Goal: Task Accomplishment & Management: Manage account settings

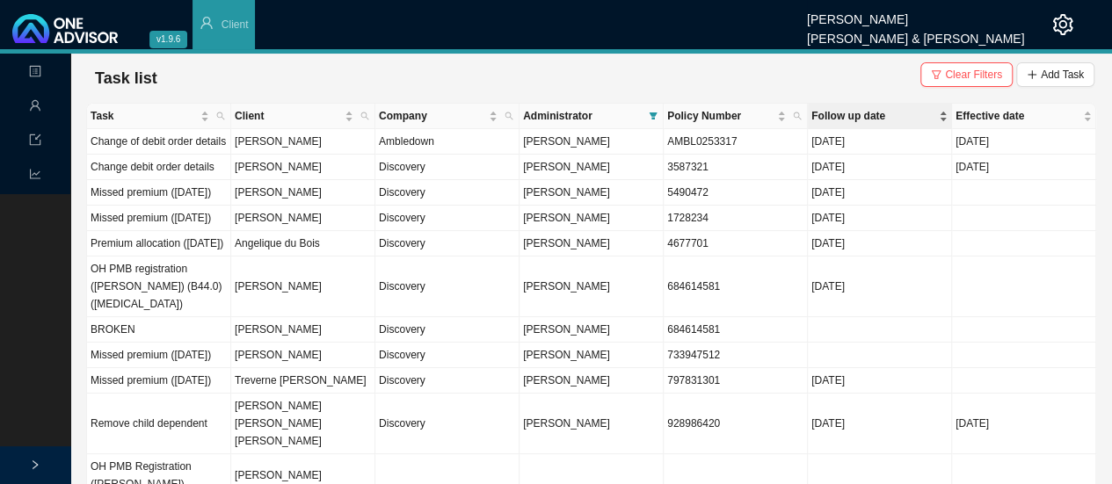
click at [824, 113] on span "Follow up date" at bounding box center [873, 116] width 124 height 18
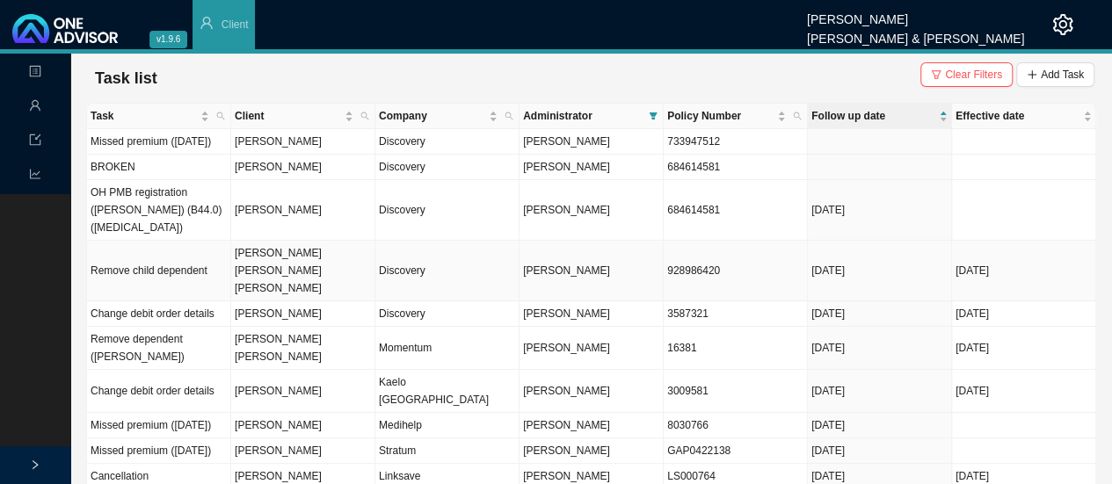
click at [397, 250] on td "Discovery" at bounding box center [447, 271] width 144 height 61
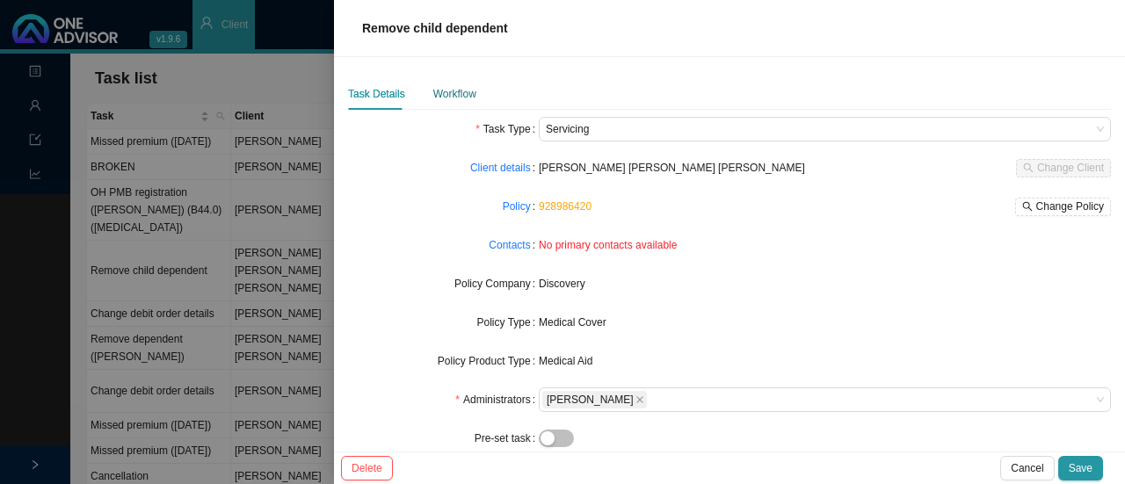
click at [443, 91] on div "Workflow" at bounding box center [454, 94] width 43 height 18
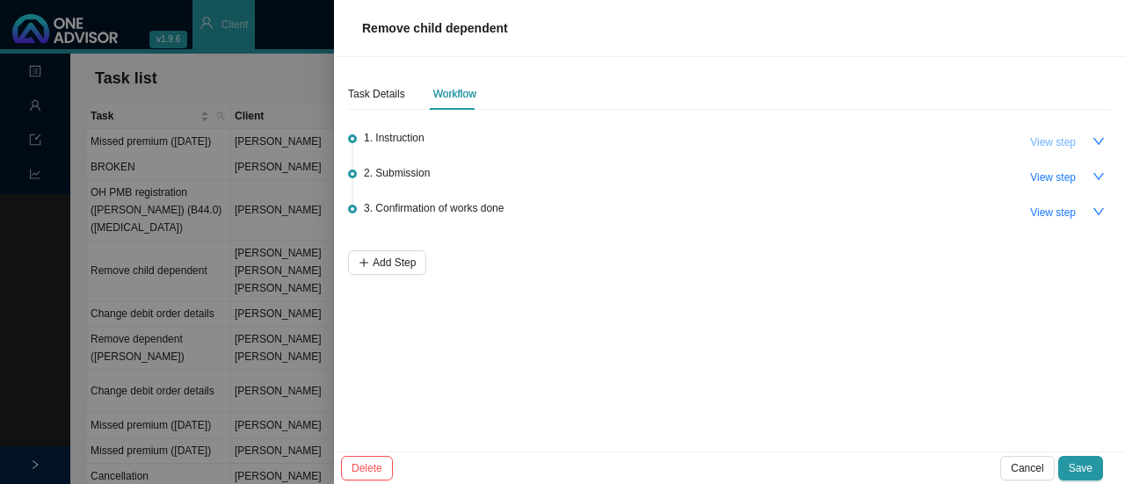
click at [1064, 141] on span "View step" at bounding box center [1053, 143] width 46 height 18
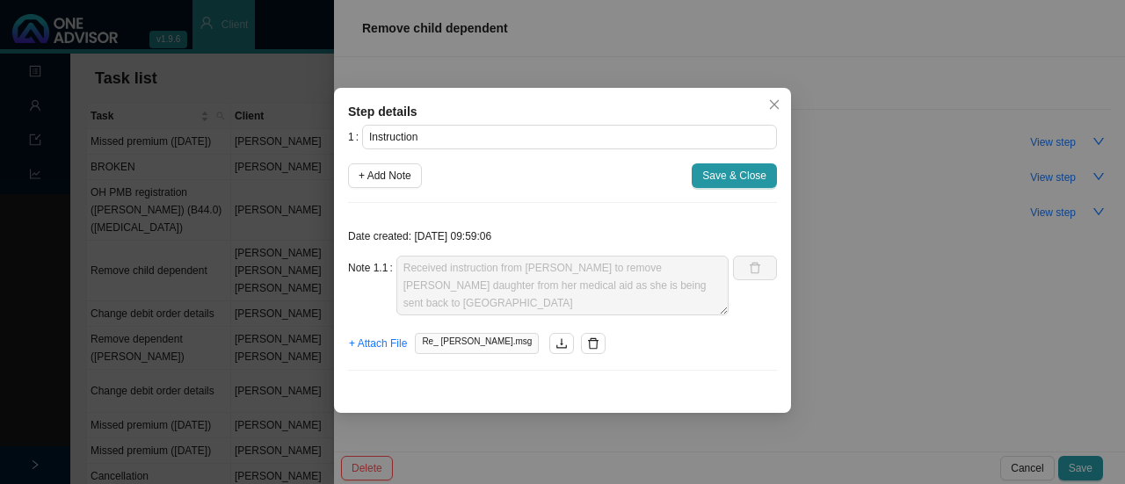
click at [445, 346] on span "Re_ [PERSON_NAME].msg" at bounding box center [477, 343] width 124 height 21
click at [445, 345] on span "Re_ [PERSON_NAME].msg" at bounding box center [477, 343] width 124 height 21
click at [555, 343] on icon "download" at bounding box center [561, 343] width 12 height 12
click at [769, 104] on icon "close" at bounding box center [774, 104] width 12 height 12
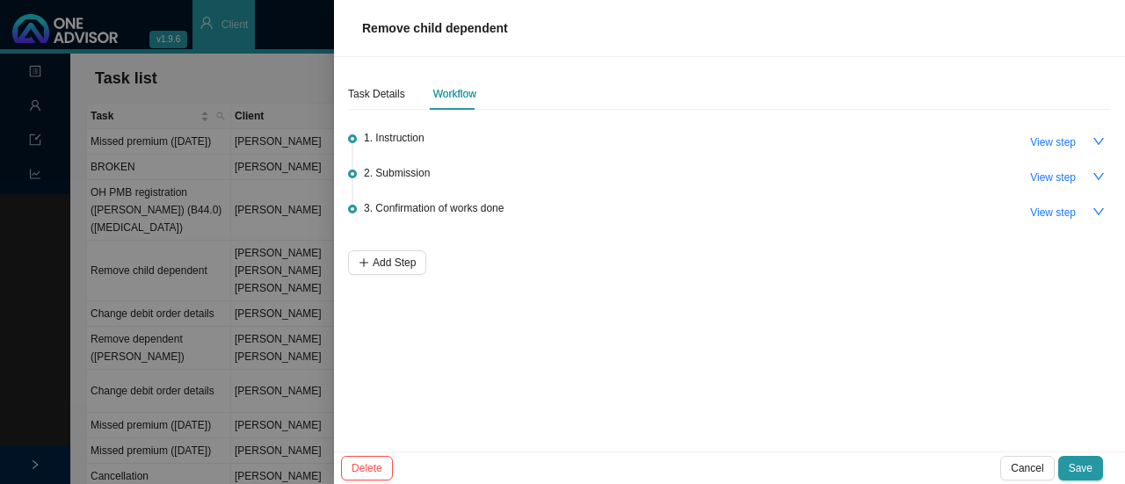
click at [294, 83] on div at bounding box center [562, 242] width 1125 height 484
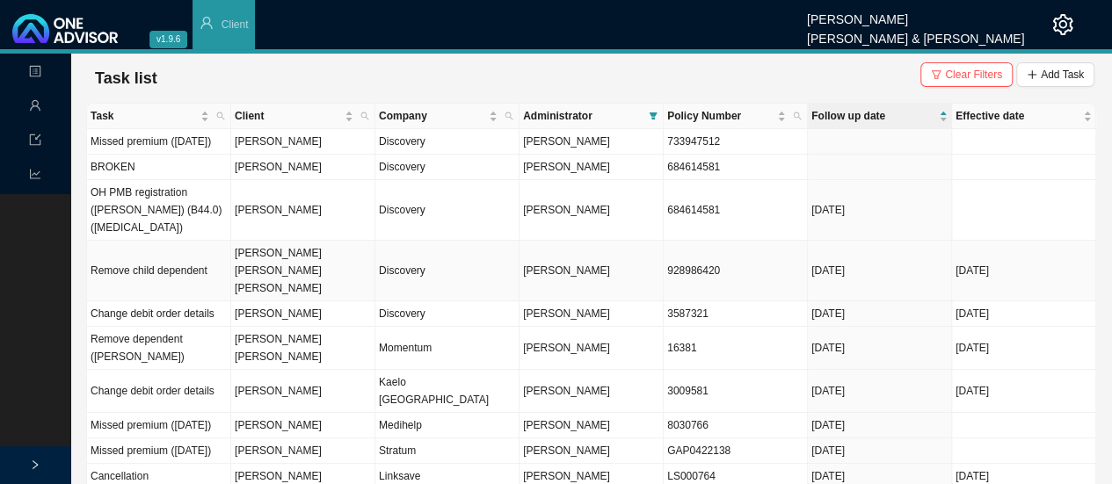
click at [207, 249] on td "Remove child dependent" at bounding box center [159, 271] width 144 height 61
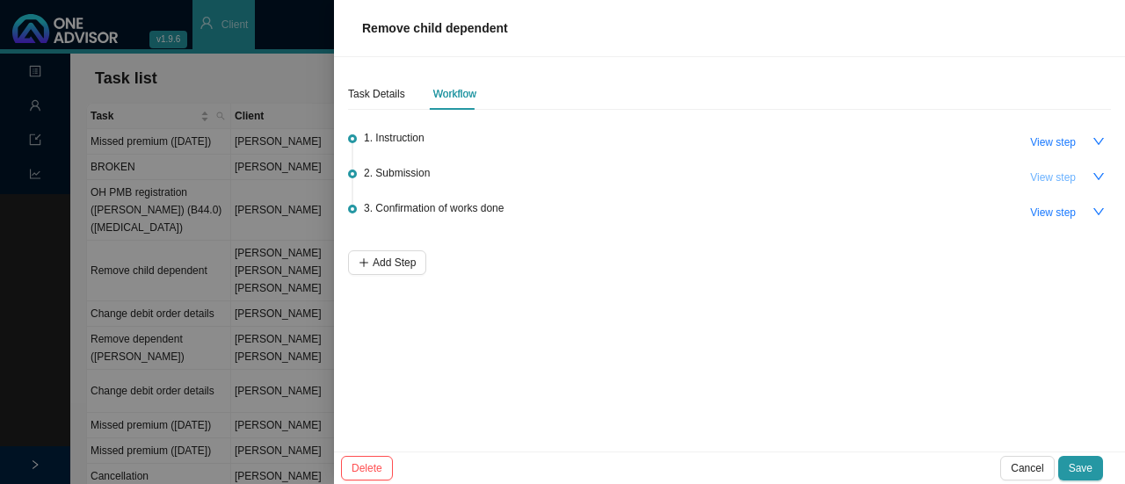
click at [1049, 173] on span "View step" at bounding box center [1053, 178] width 46 height 18
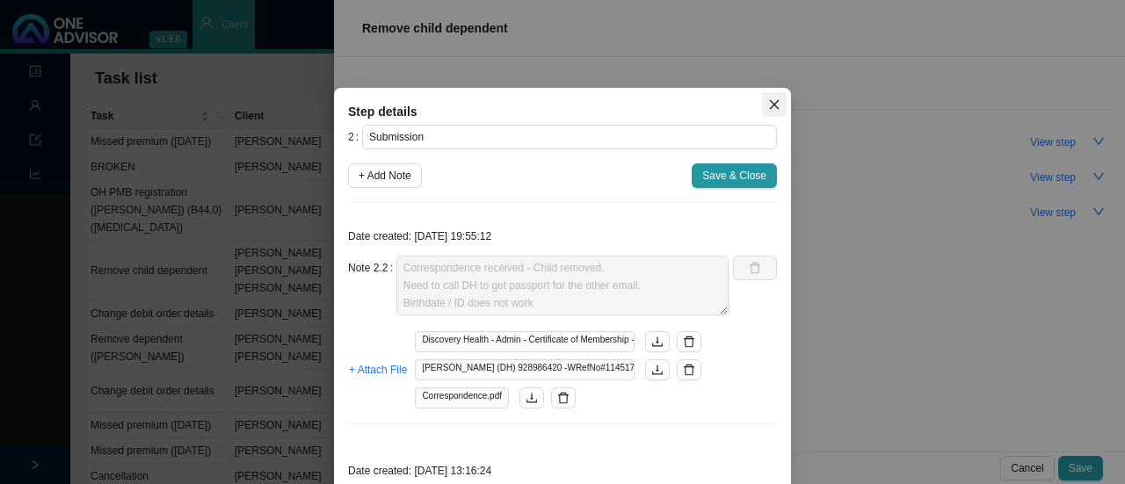
click at [770, 102] on icon "close" at bounding box center [775, 105] width 10 height 10
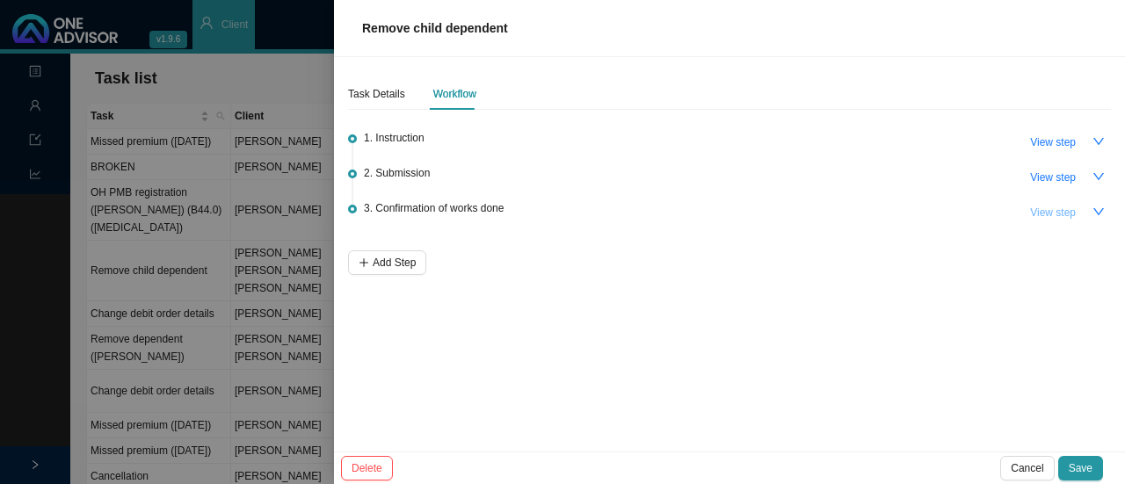
click at [1067, 209] on span "View step" at bounding box center [1053, 213] width 46 height 18
type input "Confirmation of works done"
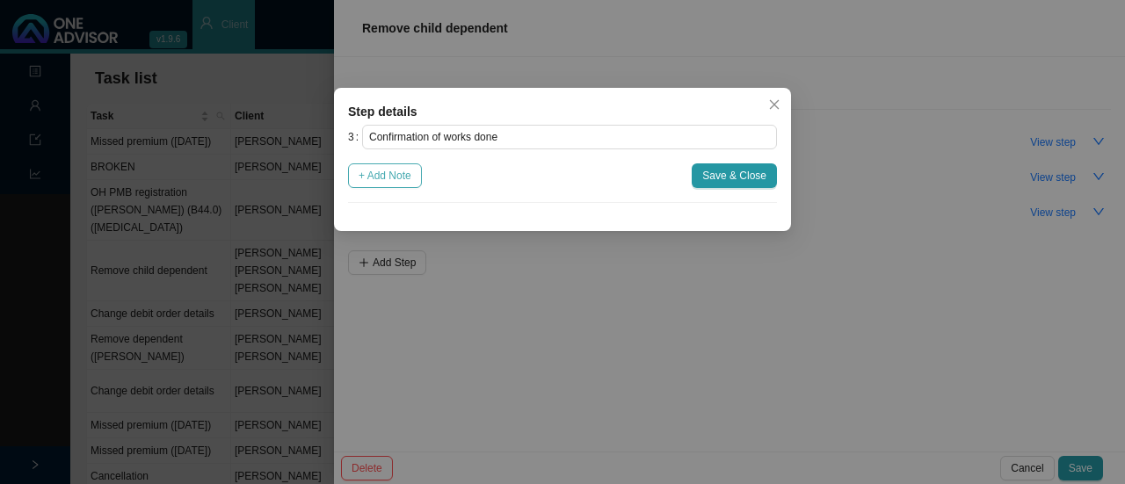
click at [388, 180] on span "+ Add Note" at bounding box center [385, 176] width 53 height 18
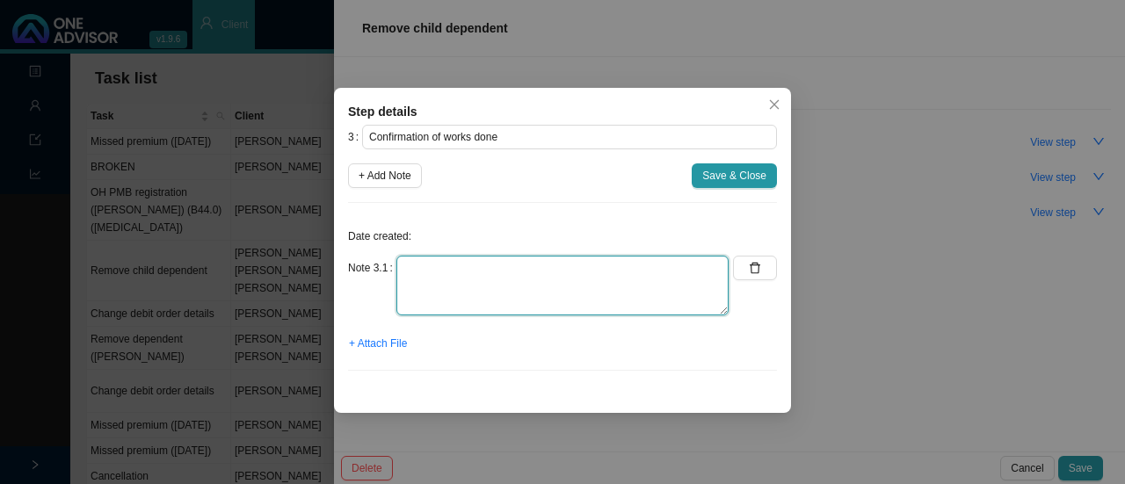
click at [423, 287] on textarea at bounding box center [562, 286] width 332 height 60
drag, startPoint x: 516, startPoint y: 269, endPoint x: 478, endPoint y: 270, distance: 37.8
click at [478, 270] on textarea "Informed client: [PERSON_NAME]" at bounding box center [562, 286] width 332 height 60
paste textarea "[EMAIL_ADDRESS][DOMAIN_NAME]"
drag, startPoint x: 621, startPoint y: 266, endPoint x: 479, endPoint y: 271, distance: 142.4
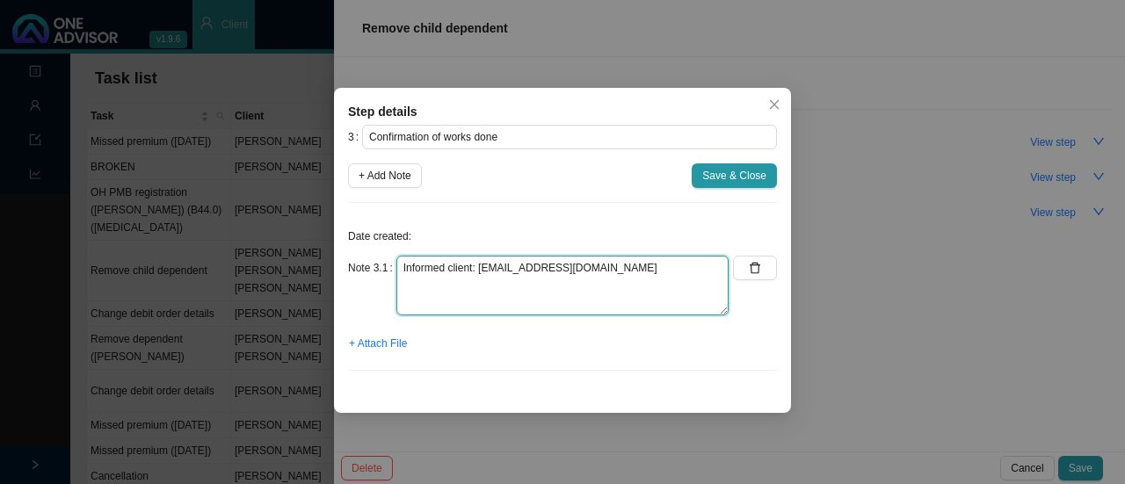
click at [479, 271] on textarea "Informed client: [EMAIL_ADDRESS][DOMAIN_NAME]" at bounding box center [562, 286] width 332 height 60
paste textarea "[PERSON_NAME]"
type textarea "Informed client: [PERSON_NAME] removed (Effective [DATE]). New premium given."
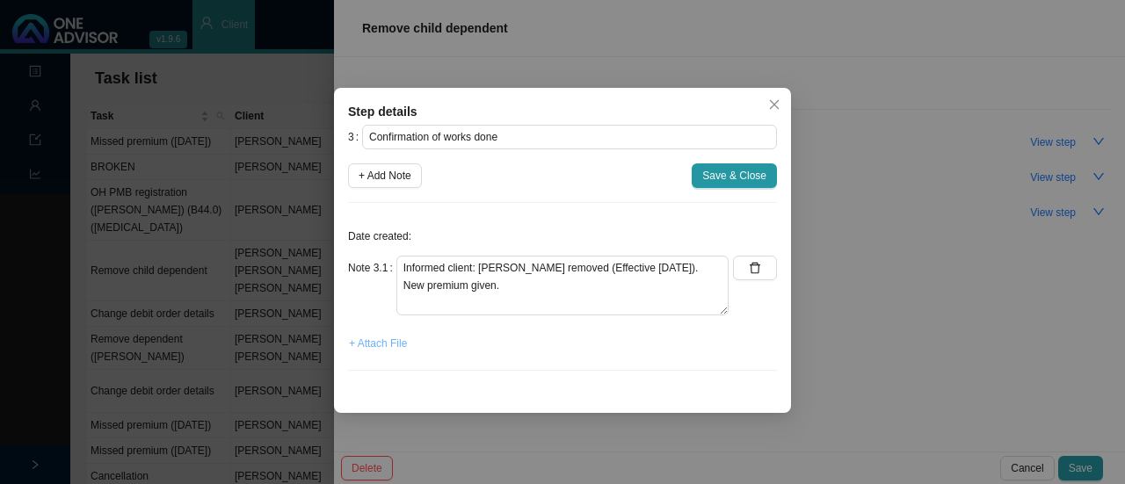
click at [393, 340] on span "+ Attach File" at bounding box center [378, 344] width 58 height 18
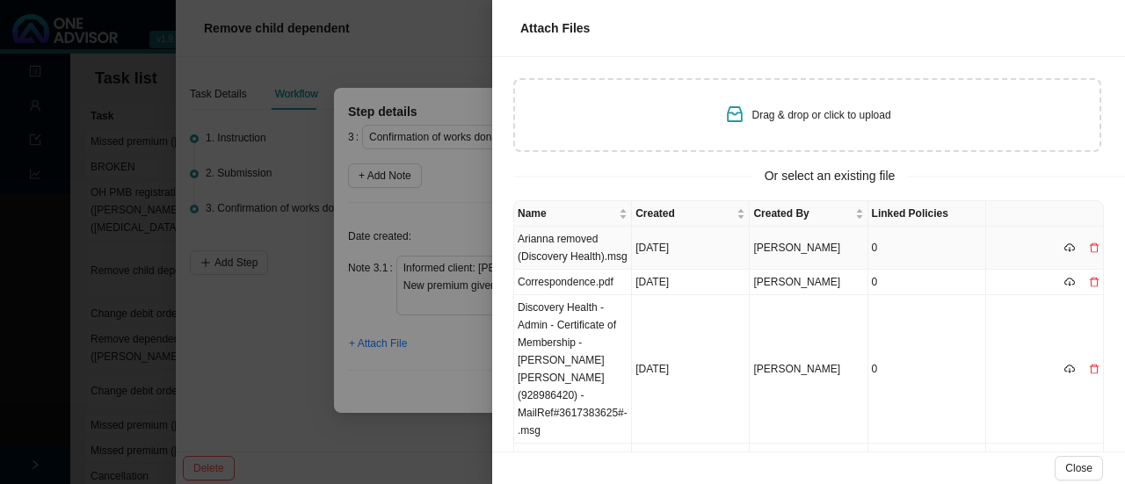
click at [594, 247] on td "Arianna removed (Discovery Health).msg" at bounding box center [573, 248] width 118 height 43
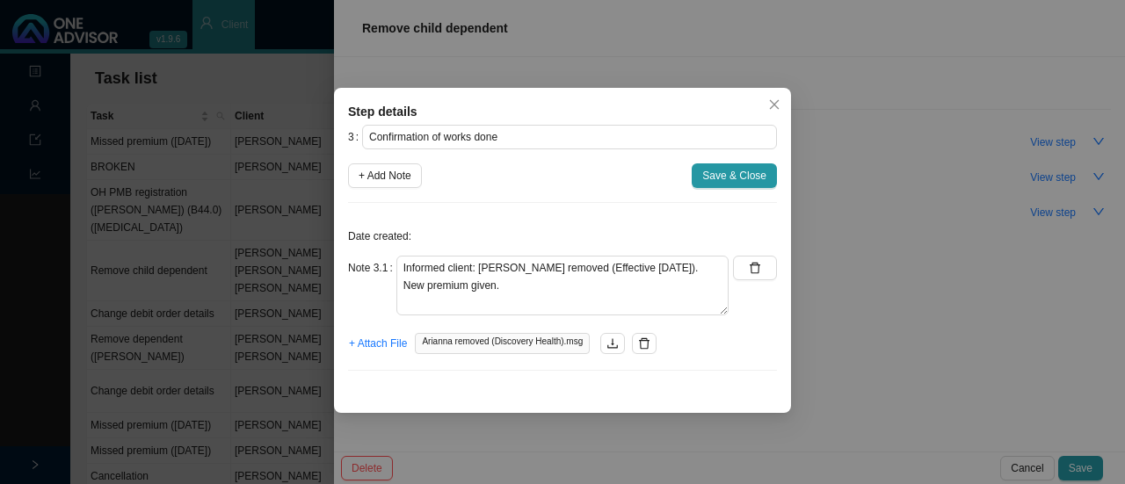
drag, startPoint x: 678, startPoint y: 333, endPoint x: 657, endPoint y: 340, distance: 21.4
click at [678, 333] on div "+ Attach File Arianna removed (Discovery Health).msg" at bounding box center [562, 343] width 429 height 25
click at [395, 340] on span "+ Attach File" at bounding box center [378, 344] width 58 height 18
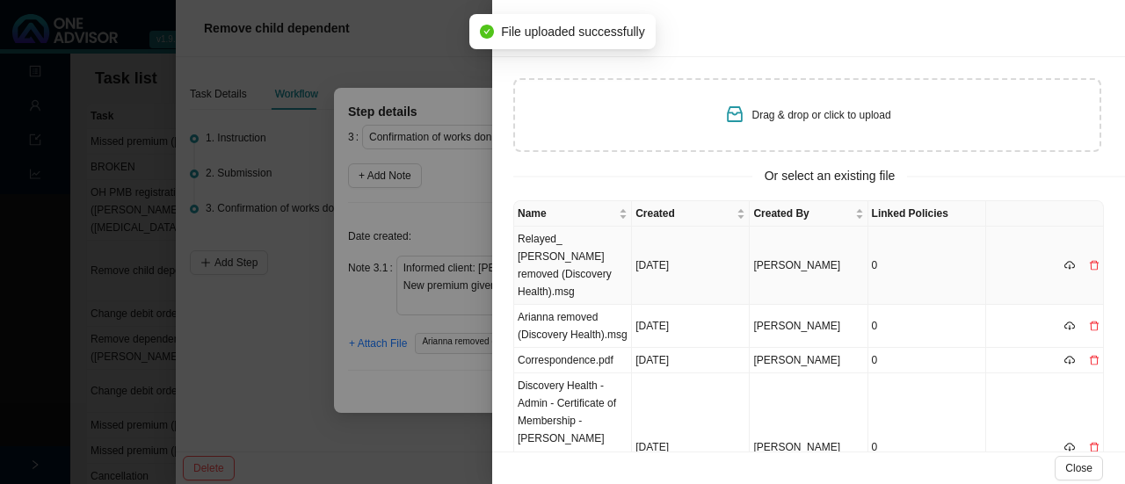
click at [582, 258] on td "Relayed_ [PERSON_NAME] removed (Discovery Health).msg" at bounding box center [573, 266] width 118 height 78
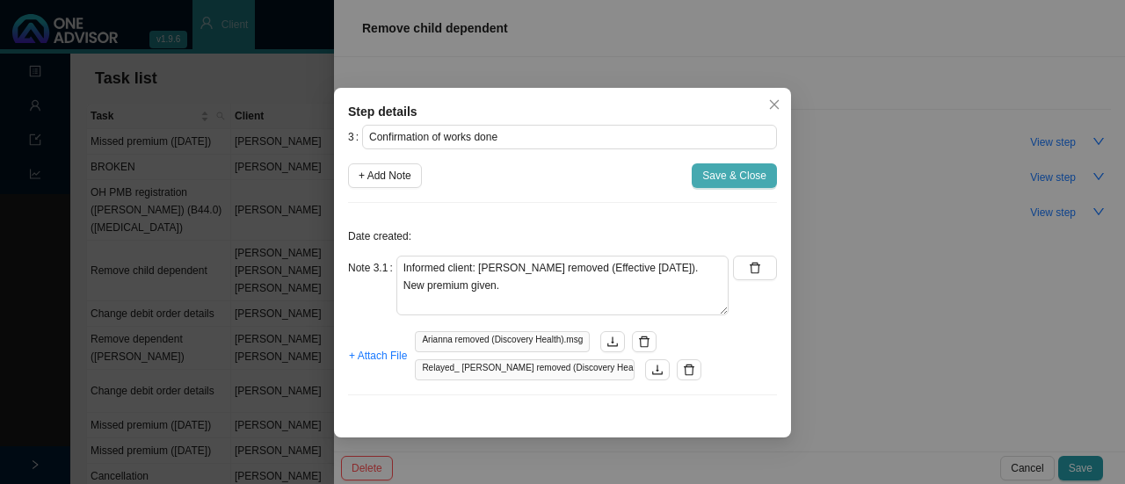
click at [733, 176] on span "Save & Close" at bounding box center [734, 176] width 64 height 18
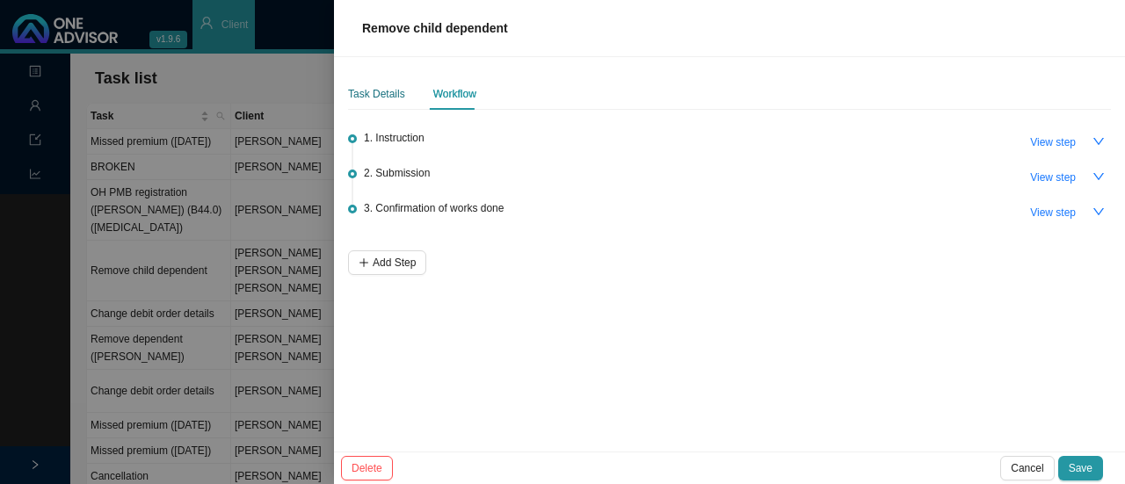
click at [362, 92] on div "Task Details" at bounding box center [376, 94] width 57 height 18
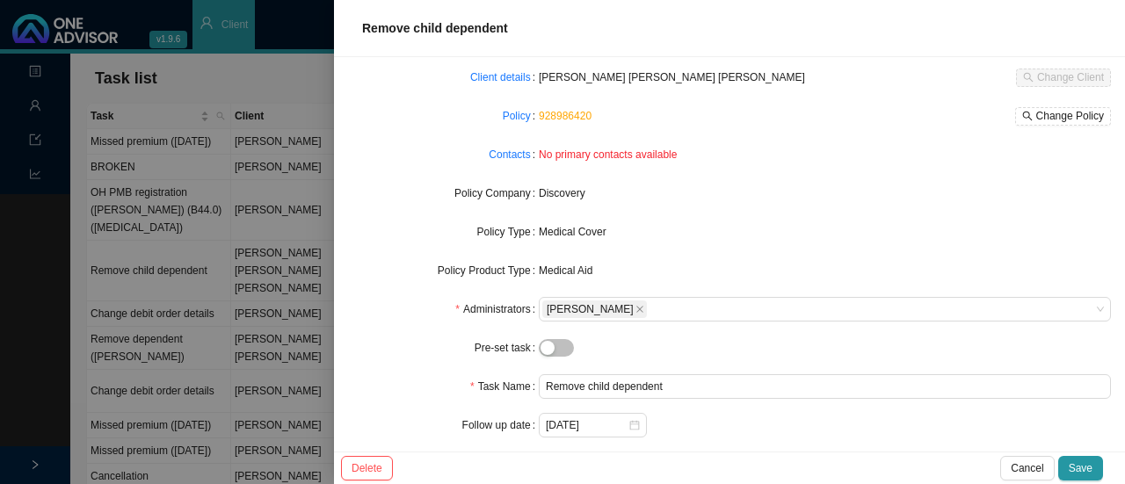
scroll to position [181, 0]
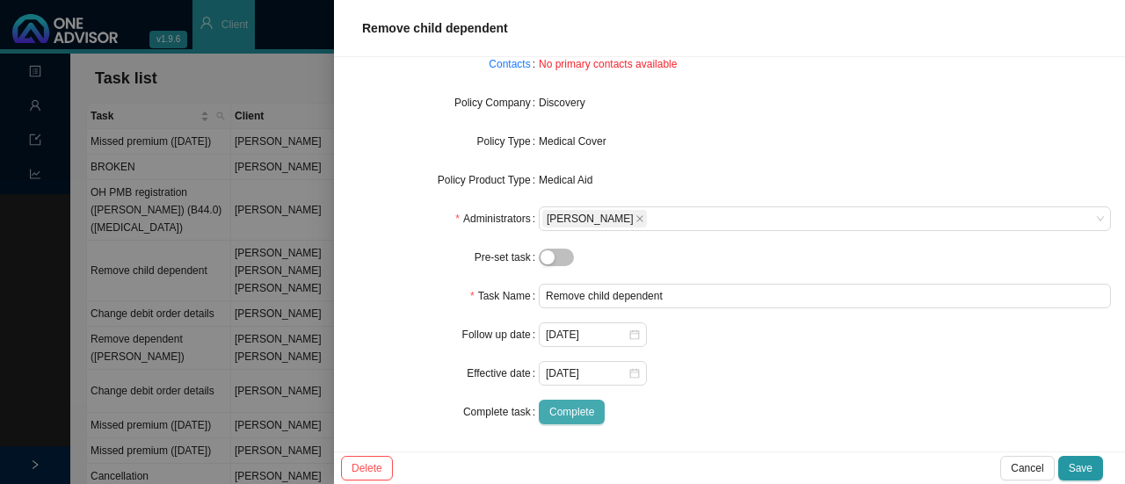
click at [574, 414] on span "Complete" at bounding box center [571, 412] width 45 height 18
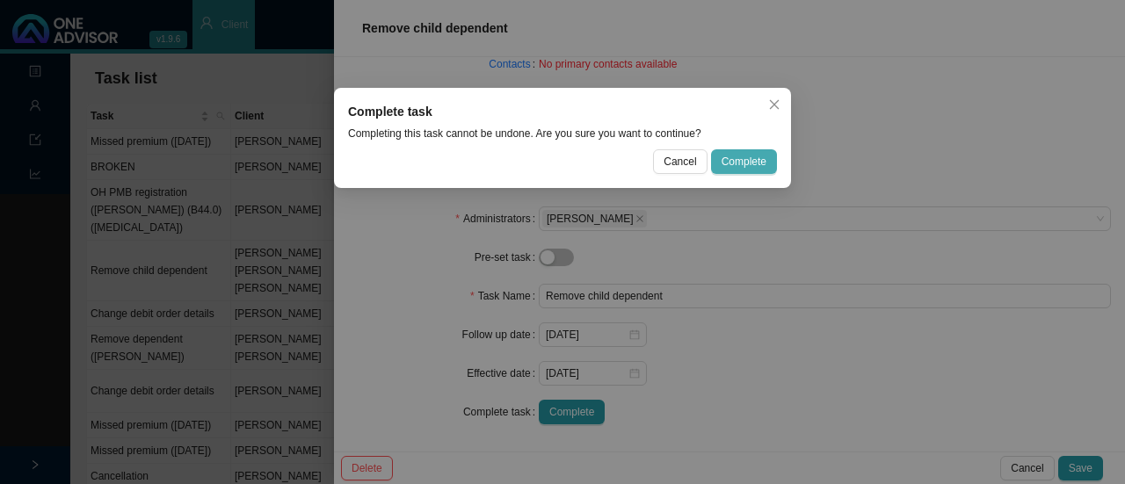
click at [735, 164] on span "Complete" at bounding box center [744, 162] width 45 height 18
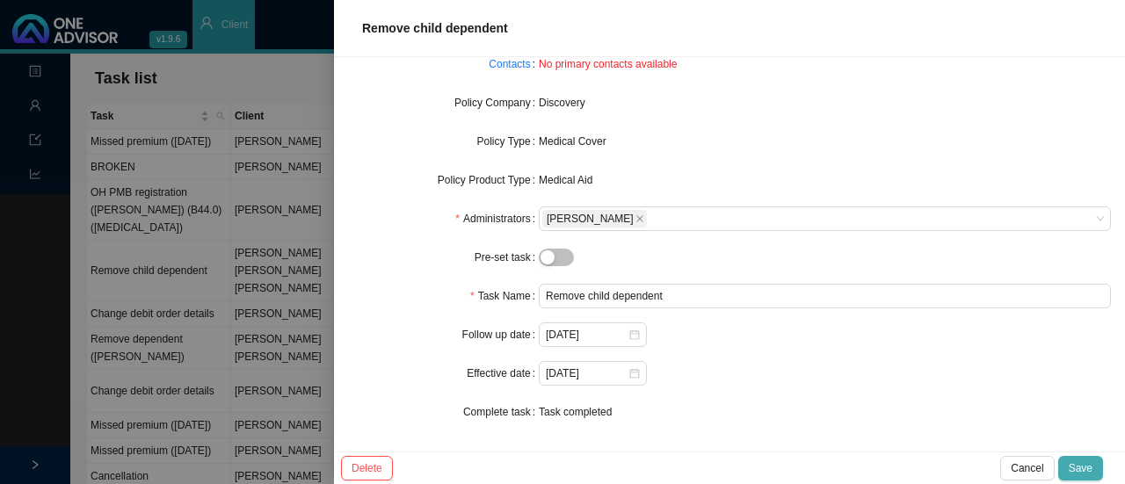
click at [1083, 463] on span "Save" at bounding box center [1081, 469] width 24 height 18
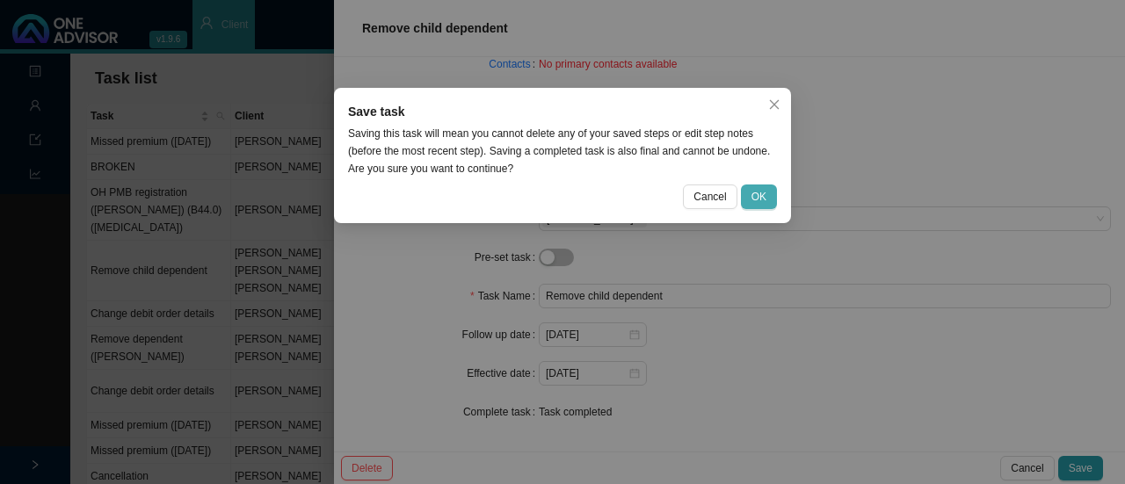
click at [763, 200] on span "OK" at bounding box center [758, 197] width 15 height 18
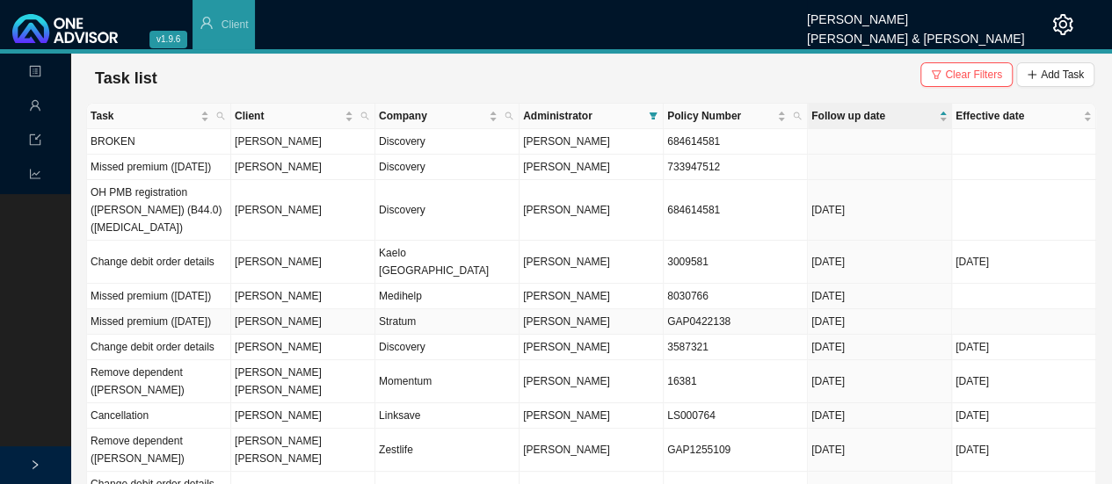
click at [191, 324] on td "Missed premium ([DATE])" at bounding box center [159, 321] width 144 height 25
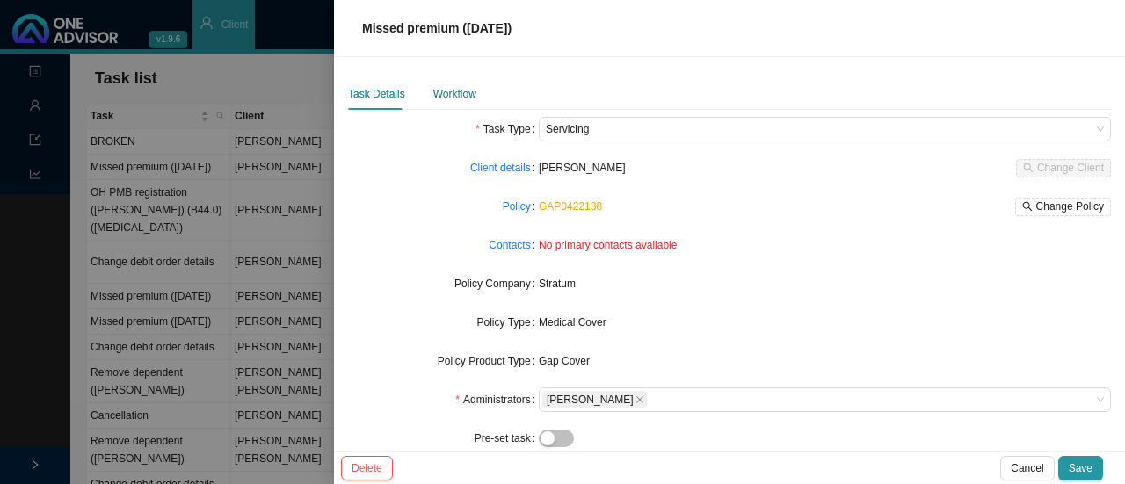
click at [445, 98] on div "Workflow" at bounding box center [454, 94] width 43 height 18
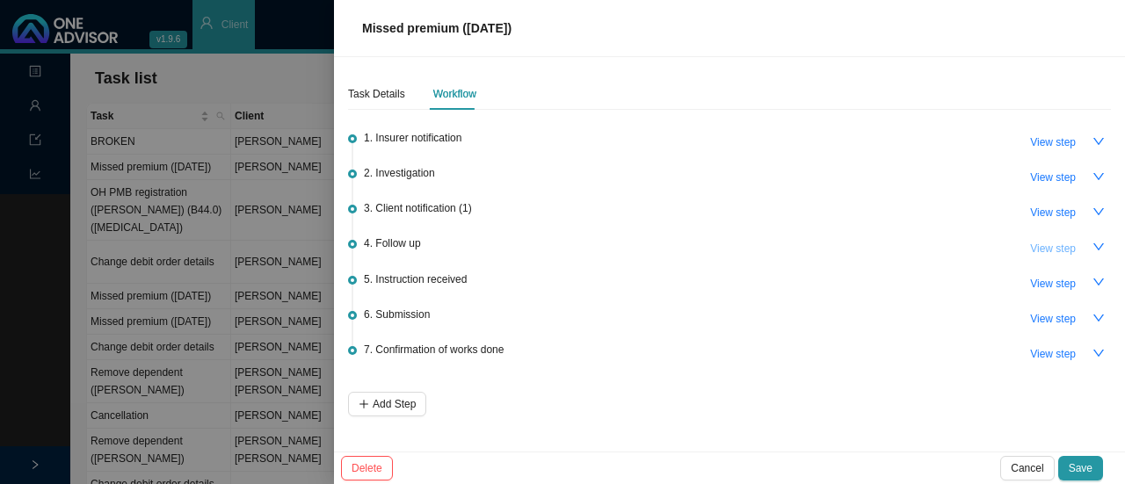
click at [1060, 243] on span "View step" at bounding box center [1053, 249] width 46 height 18
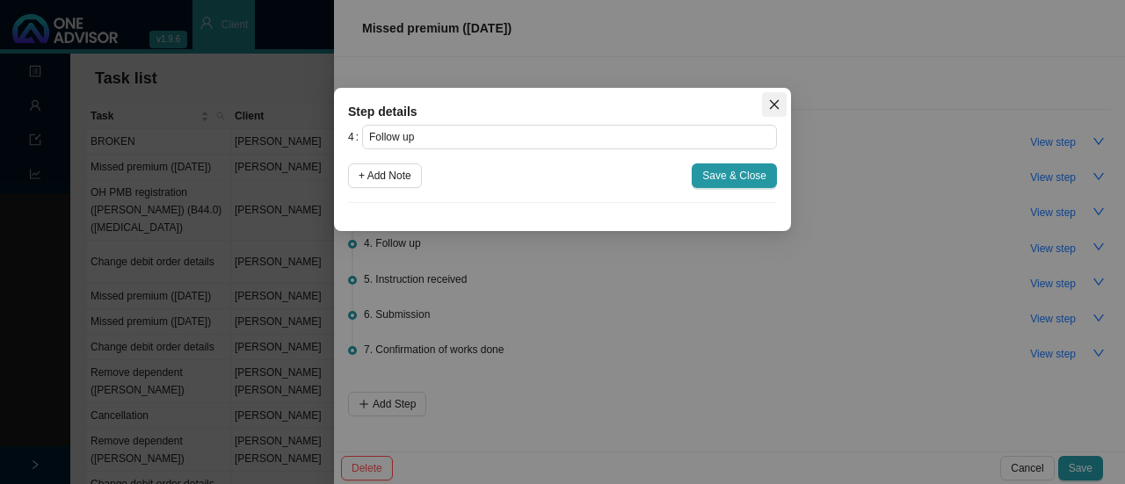
click at [780, 104] on icon "close" at bounding box center [774, 104] width 12 height 12
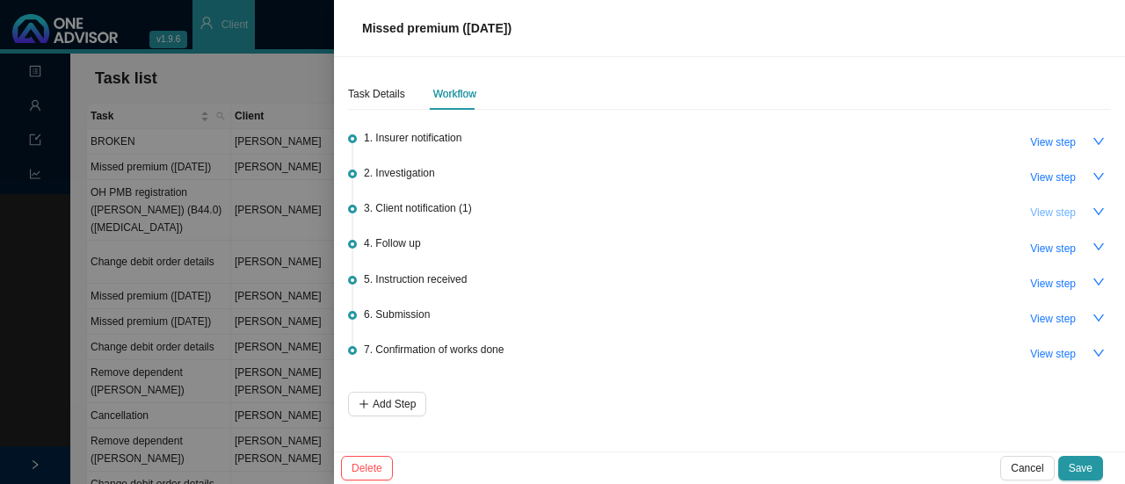
click at [1041, 207] on span "View step" at bounding box center [1053, 213] width 46 height 18
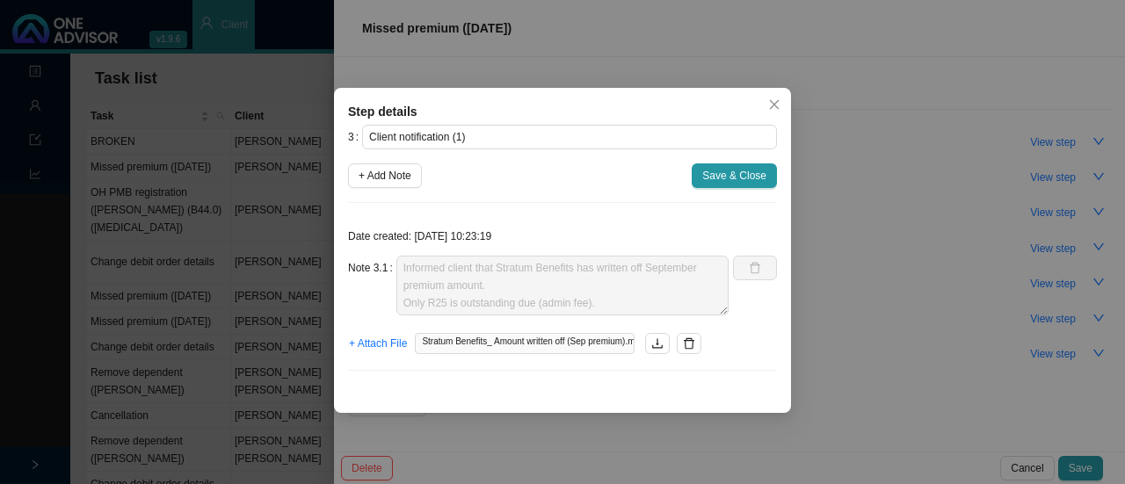
click at [513, 344] on span "Stratum Benefits_ Amount written off (Sep premium).msg" at bounding box center [525, 343] width 220 height 21
click at [658, 337] on icon "download" at bounding box center [657, 343] width 12 height 12
click at [574, 374] on div "Date created: [DATE] 10:23:19 Note 3.1 Informed client that Stratum Benefits ha…" at bounding box center [562, 301] width 429 height 168
click at [773, 97] on button "Close" at bounding box center [774, 104] width 25 height 25
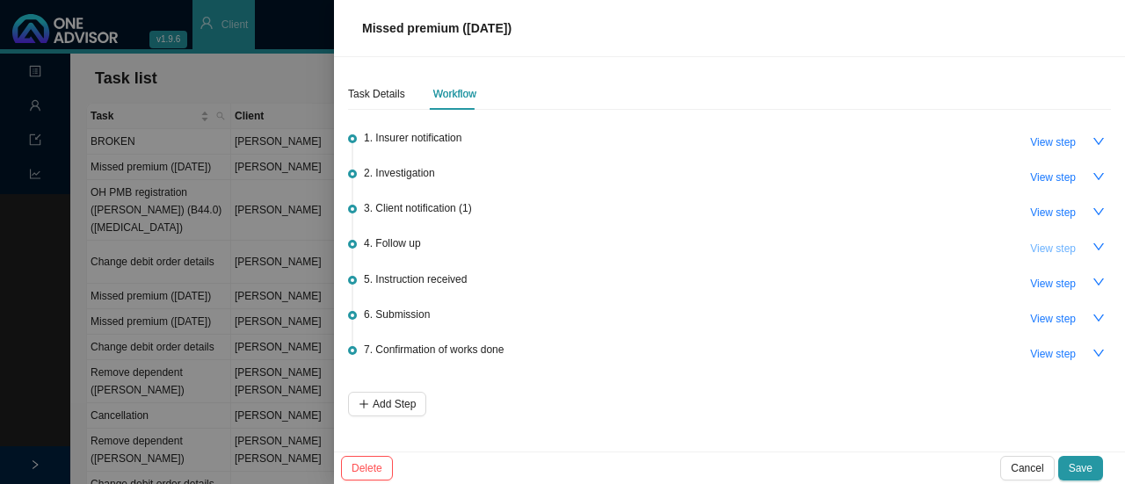
click at [1041, 247] on span "View step" at bounding box center [1053, 249] width 46 height 18
type input "Follow up"
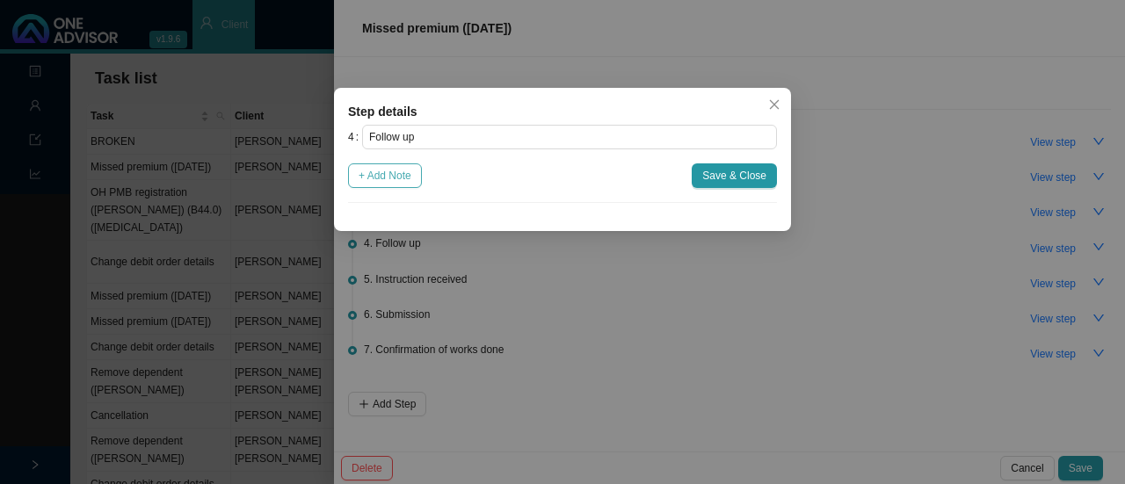
click at [389, 178] on span "+ Add Note" at bounding box center [385, 176] width 53 height 18
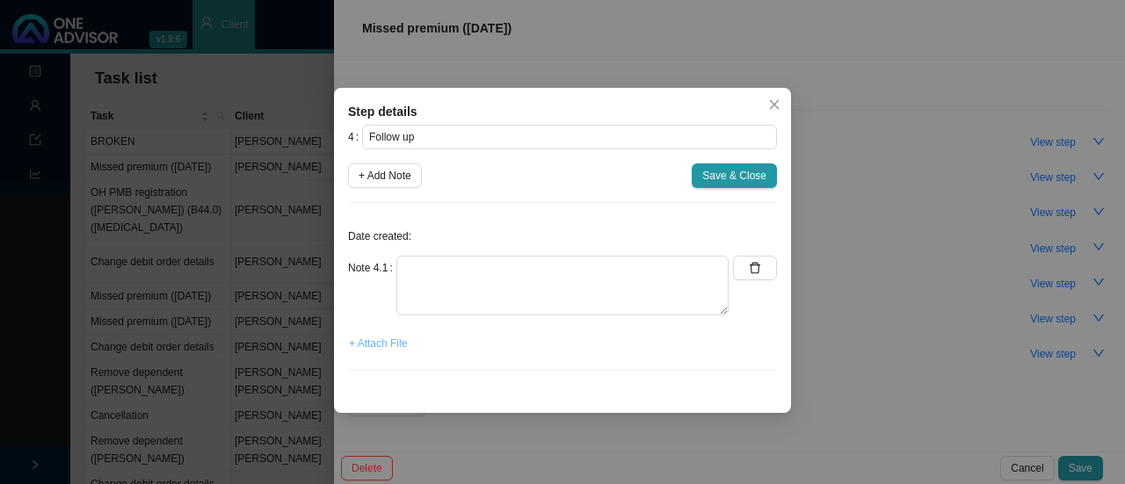
click at [375, 342] on span "+ Attach File" at bounding box center [378, 344] width 58 height 18
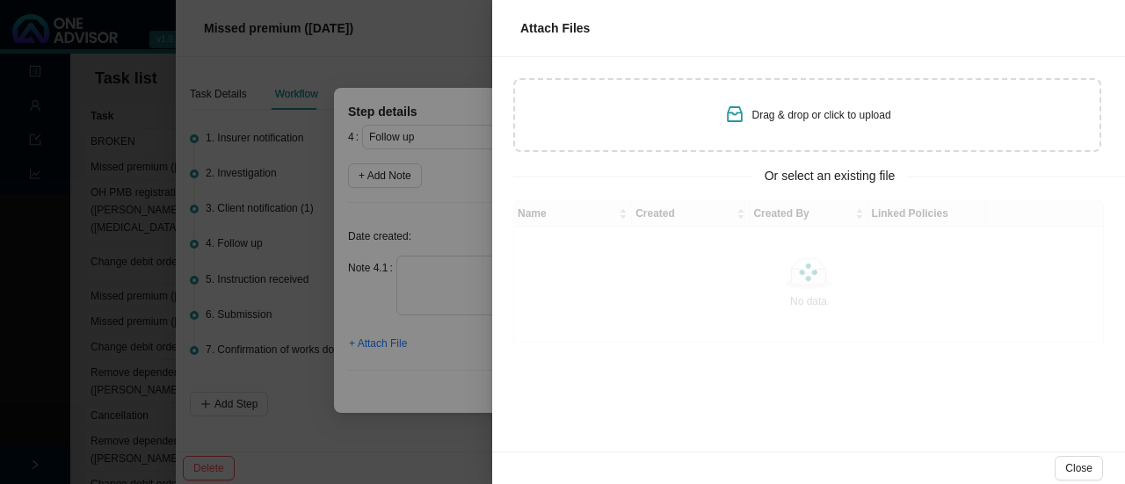
click at [806, 110] on span "Drag & drop or click to upload" at bounding box center [821, 115] width 139 height 12
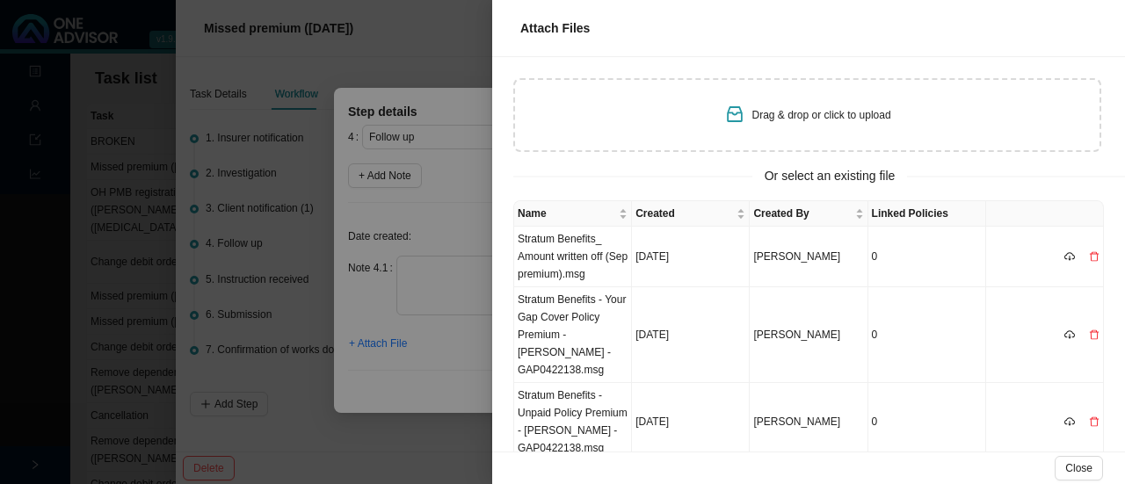
type input "C:\fakepath\Screenshot [DATE] 153128.png"
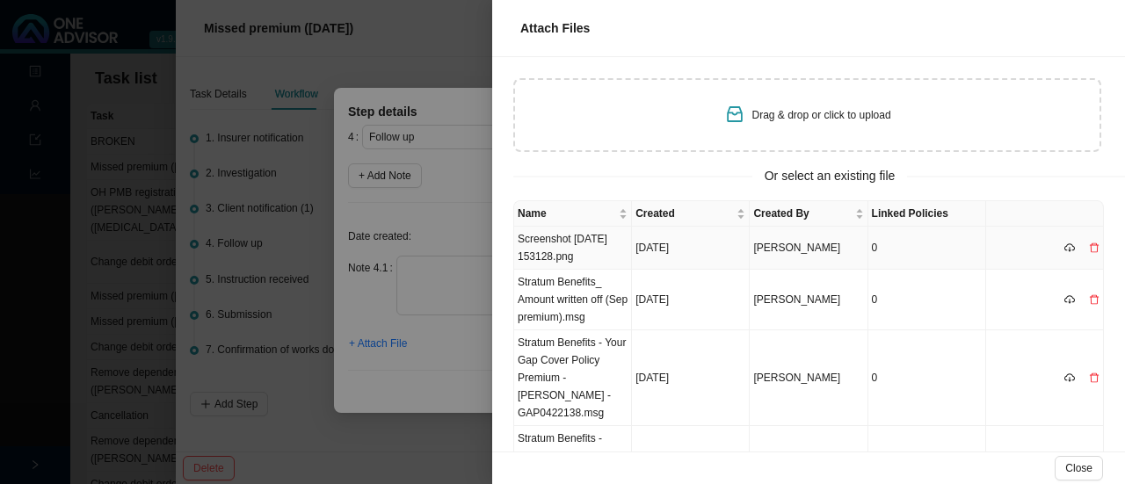
click at [1090, 247] on icon "delete" at bounding box center [1094, 248] width 9 height 10
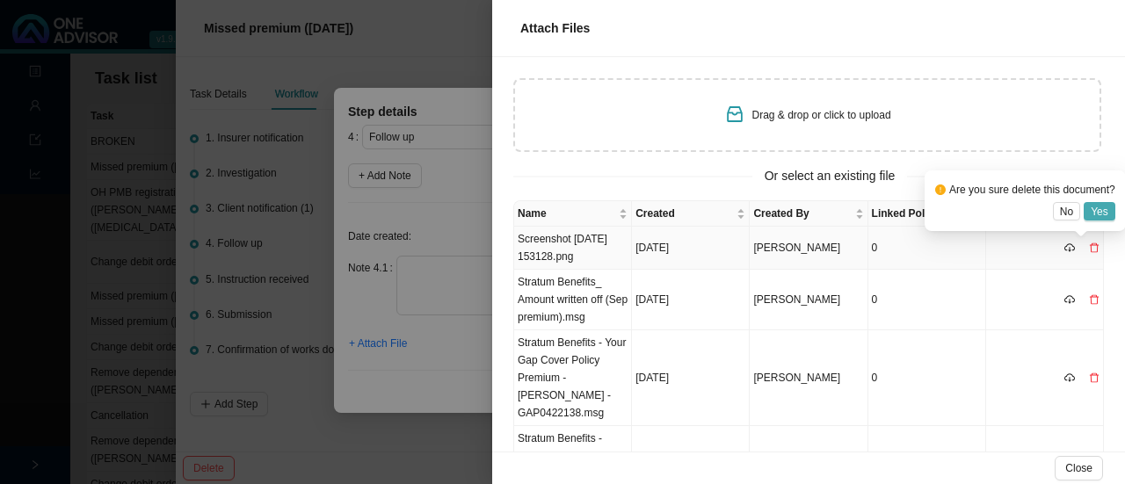
click at [1108, 210] on button "Yes" at bounding box center [1100, 211] width 32 height 18
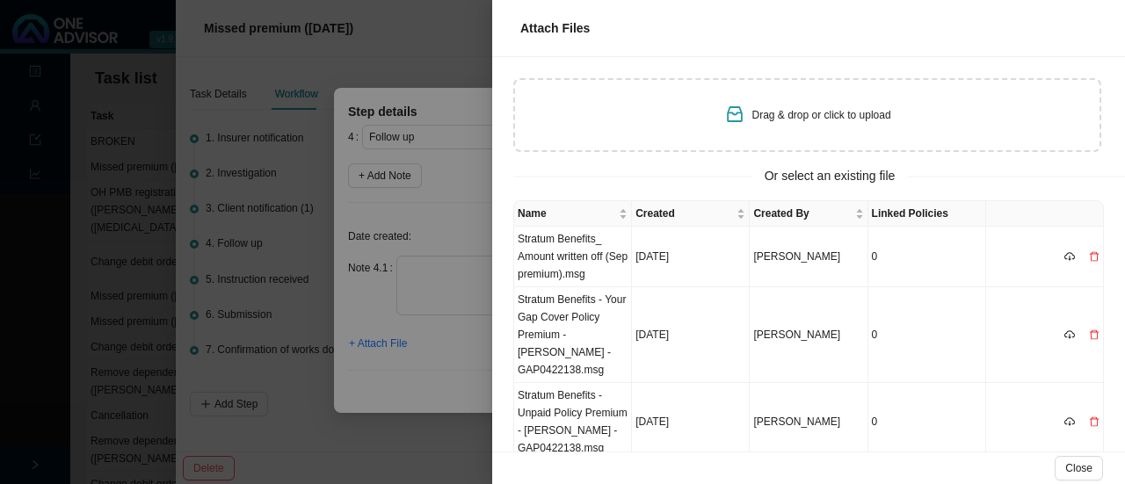
click at [716, 111] on div "Drag & drop or click to upload" at bounding box center [807, 115] width 588 height 74
type input "C:\fakepath\Screenshot [DATE] 153310.png"
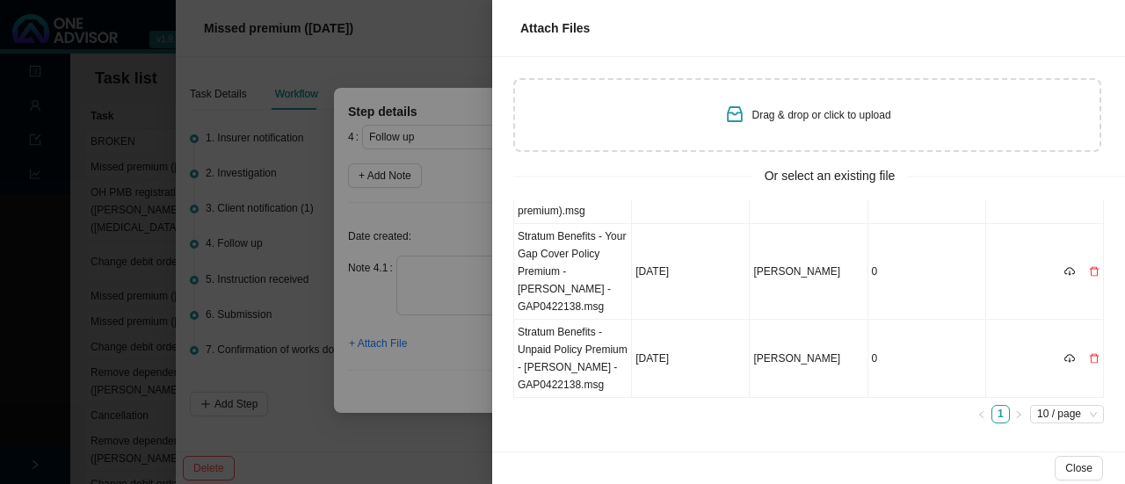
scroll to position [0, 0]
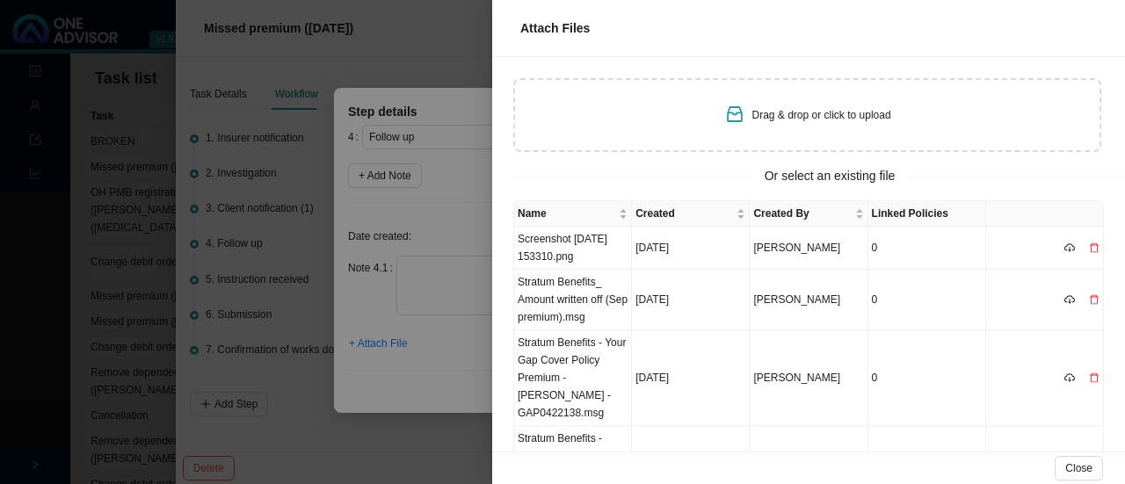
click at [749, 112] on div "Drag & drop or click to upload" at bounding box center [807, 115] width 167 height 25
type input "C:\fakepath\Screenshot [DATE] 153310.png"
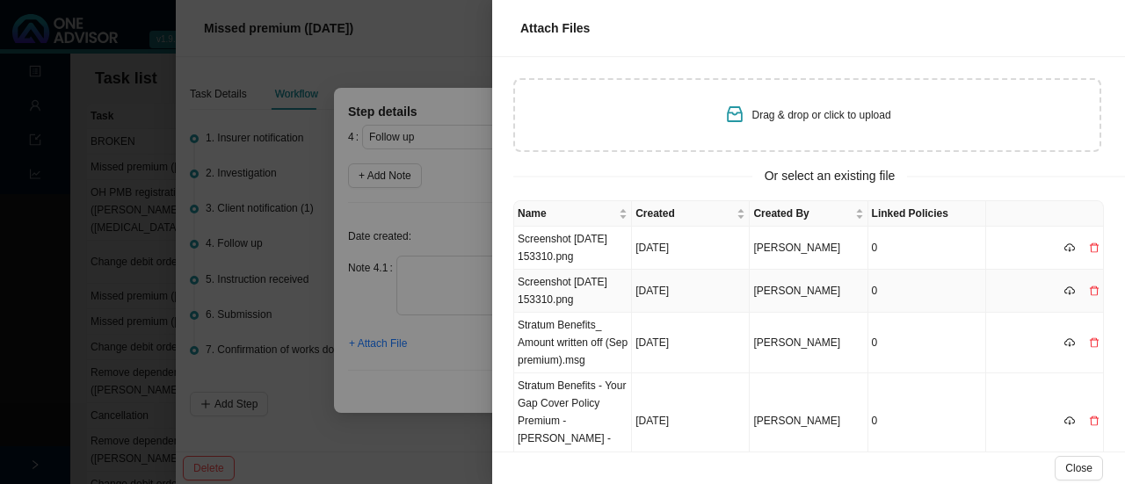
drag, startPoint x: 1083, startPoint y: 288, endPoint x: 1072, endPoint y: 314, distance: 27.6
click at [1089, 287] on icon "delete" at bounding box center [1094, 291] width 11 height 11
click at [1104, 255] on span "Yes" at bounding box center [1100, 255] width 18 height 18
drag, startPoint x: 550, startPoint y: 240, endPoint x: 579, endPoint y: 240, distance: 29.0
click at [552, 239] on td "Screenshot [DATE] 153310.png" at bounding box center [573, 248] width 118 height 43
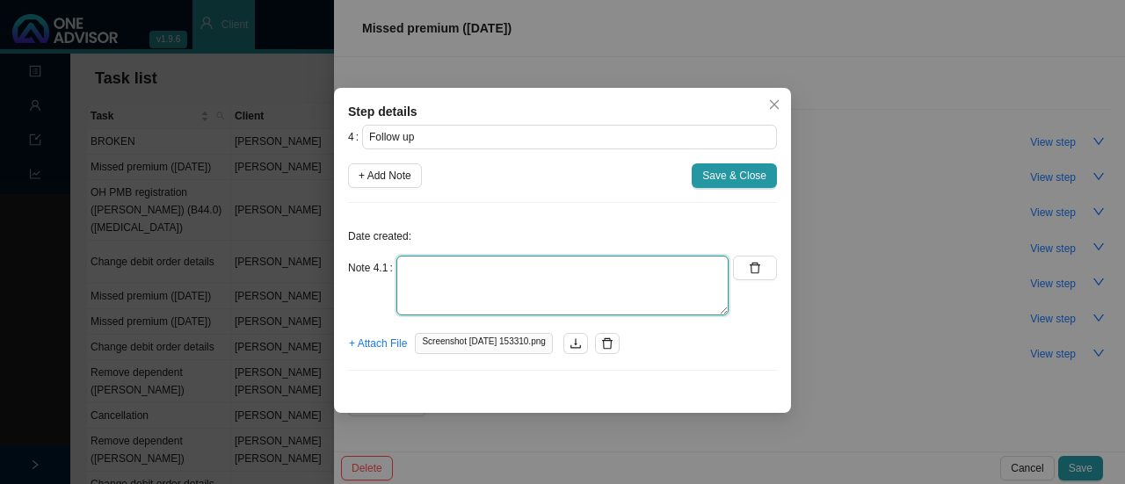
click at [485, 273] on textarea at bounding box center [562, 286] width 332 height 60
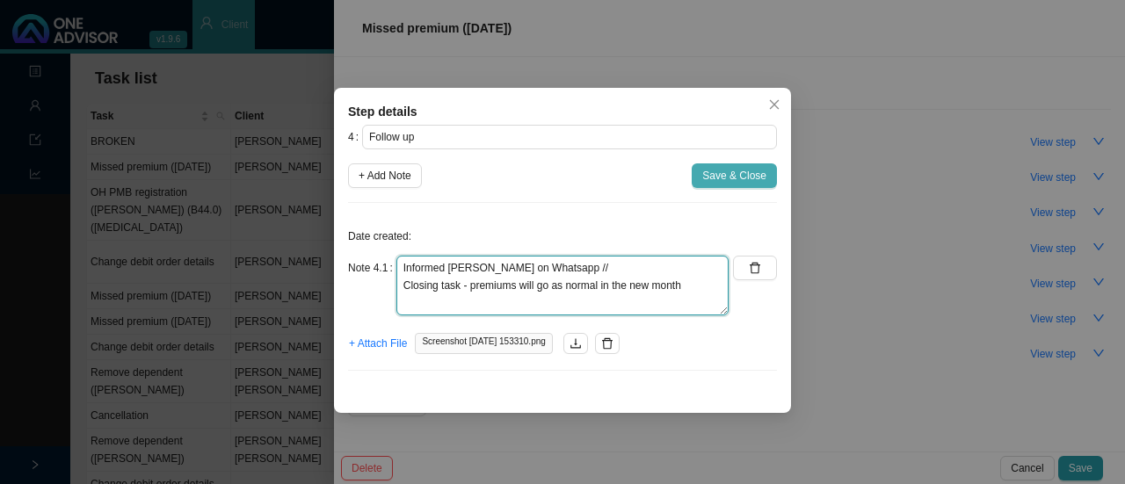
type textarea "Informed [PERSON_NAME] on Whatsapp // Closing task - premiums will go as normal…"
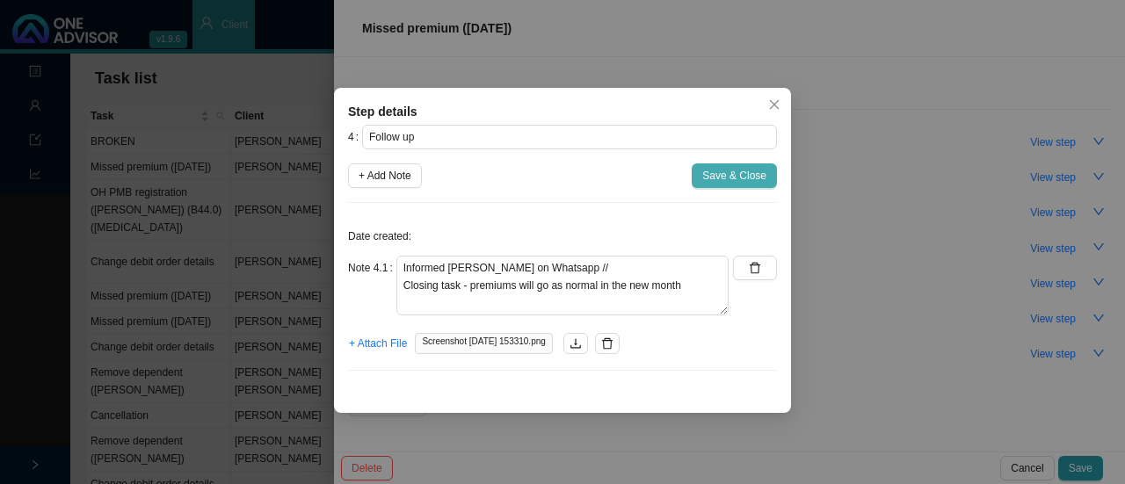
click at [729, 175] on span "Save & Close" at bounding box center [734, 176] width 64 height 18
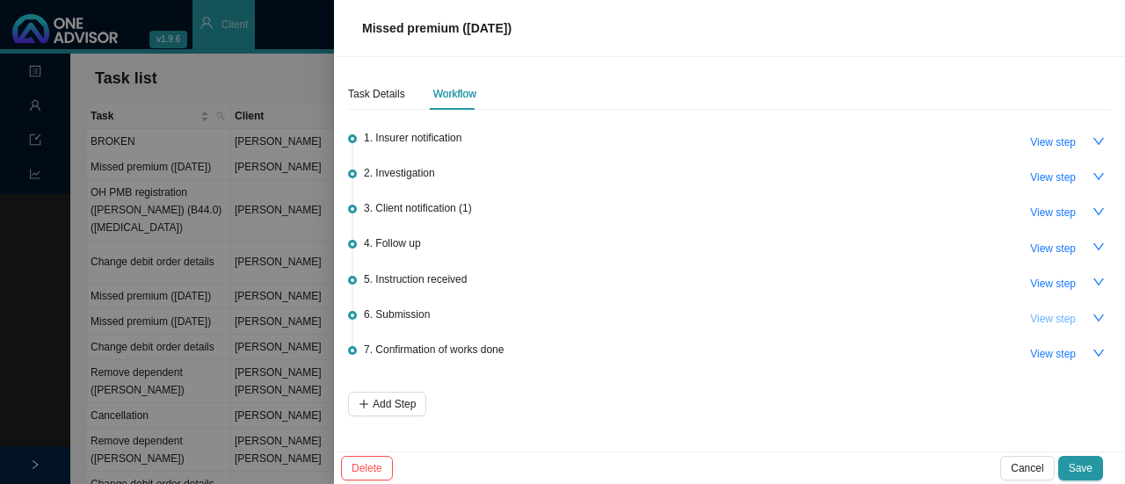
click at [1062, 312] on span "View step" at bounding box center [1053, 319] width 46 height 18
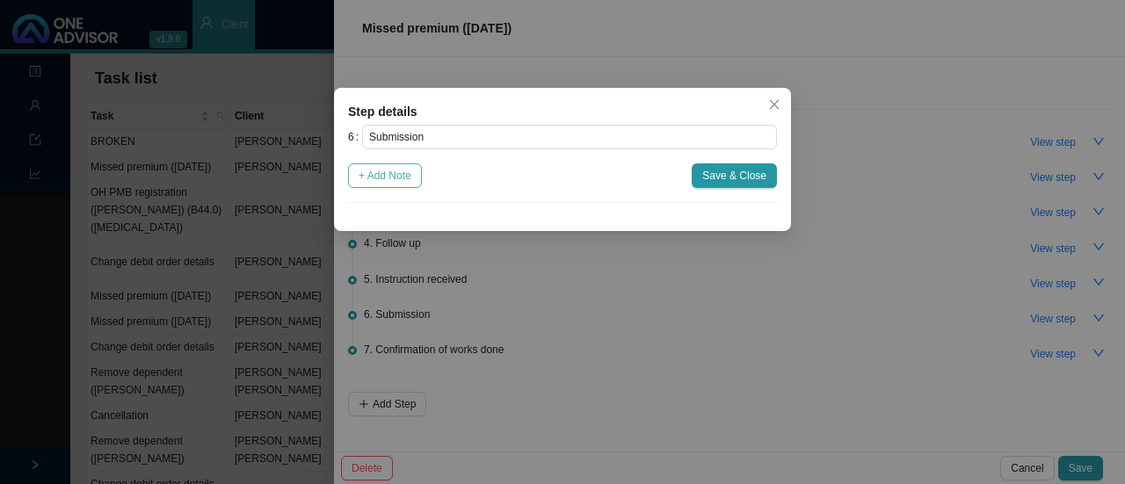
click at [390, 182] on span "+ Add Note" at bounding box center [385, 176] width 53 height 18
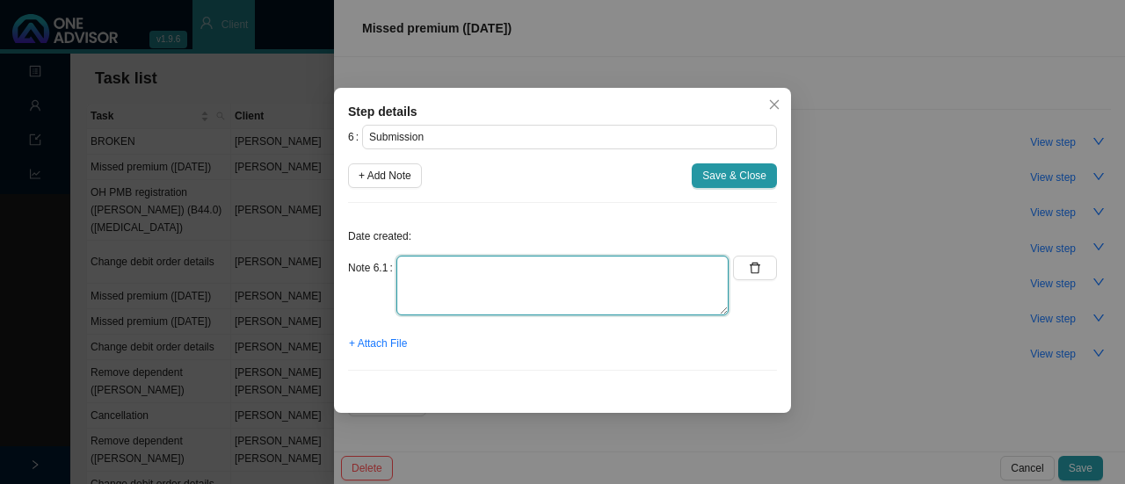
click at [446, 294] on textarea at bounding box center [562, 286] width 332 height 60
type textarea "N/A"
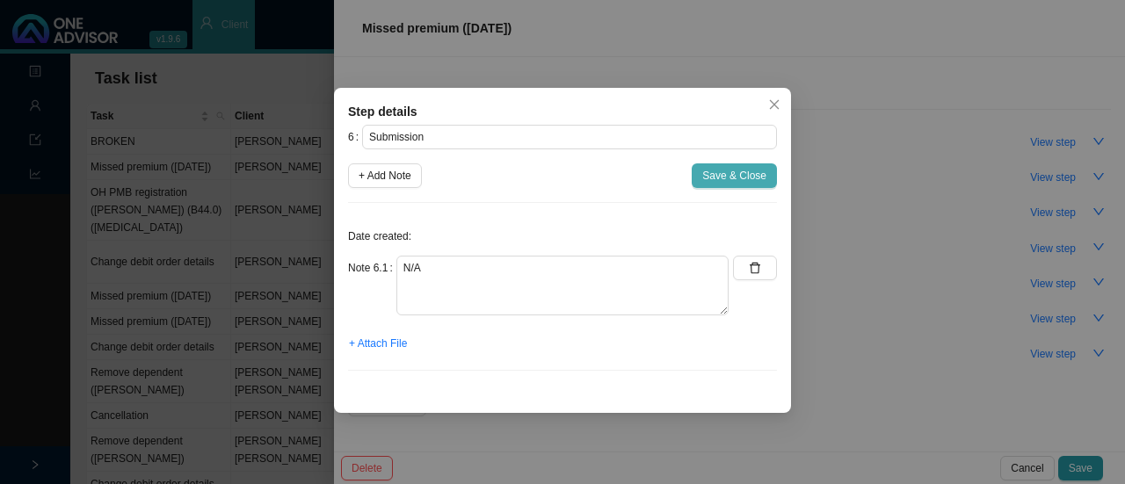
click at [714, 177] on span "Save & Close" at bounding box center [734, 176] width 64 height 18
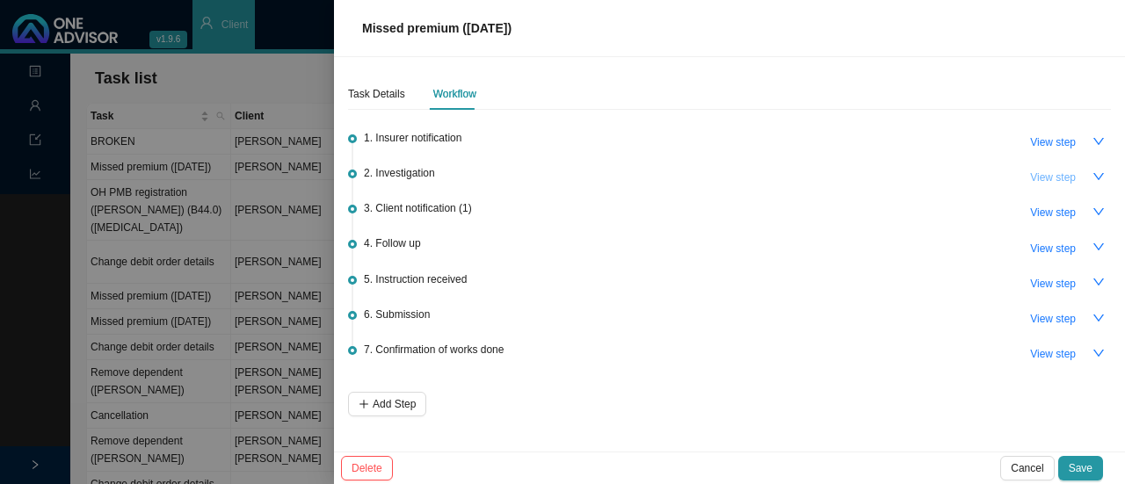
click at [1063, 178] on span "View step" at bounding box center [1053, 178] width 46 height 18
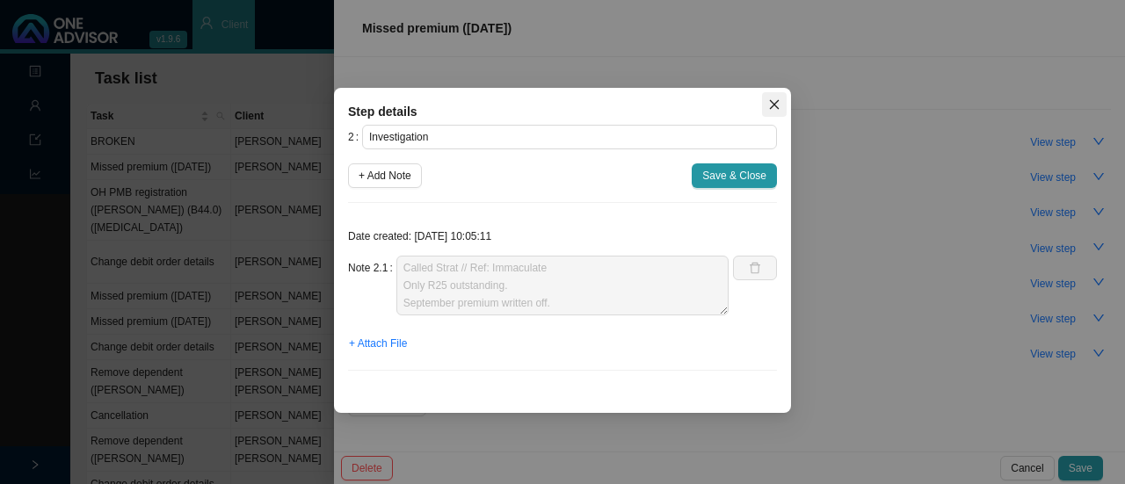
click at [780, 105] on icon "close" at bounding box center [774, 104] width 12 height 12
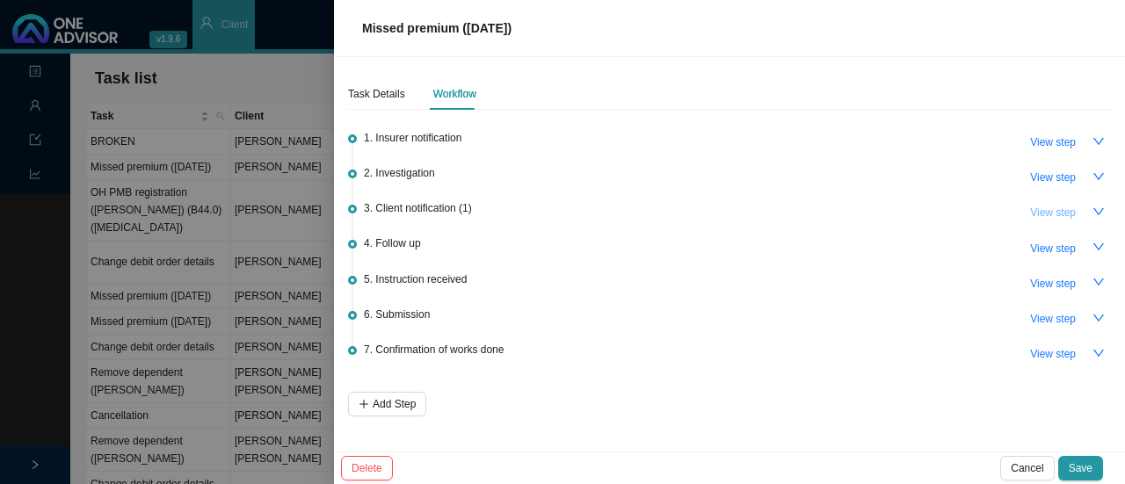
click at [1040, 207] on span "View step" at bounding box center [1053, 213] width 46 height 18
type input "Client notification (1)"
type textarea "Informed client that Stratum Benefits has written off September premium amount.…"
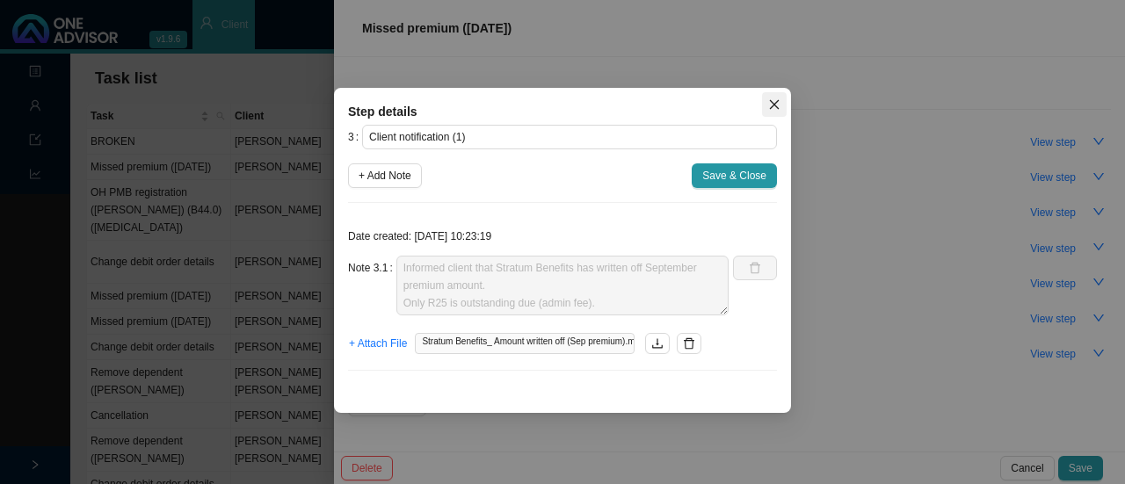
click at [777, 105] on icon "close" at bounding box center [774, 104] width 12 height 12
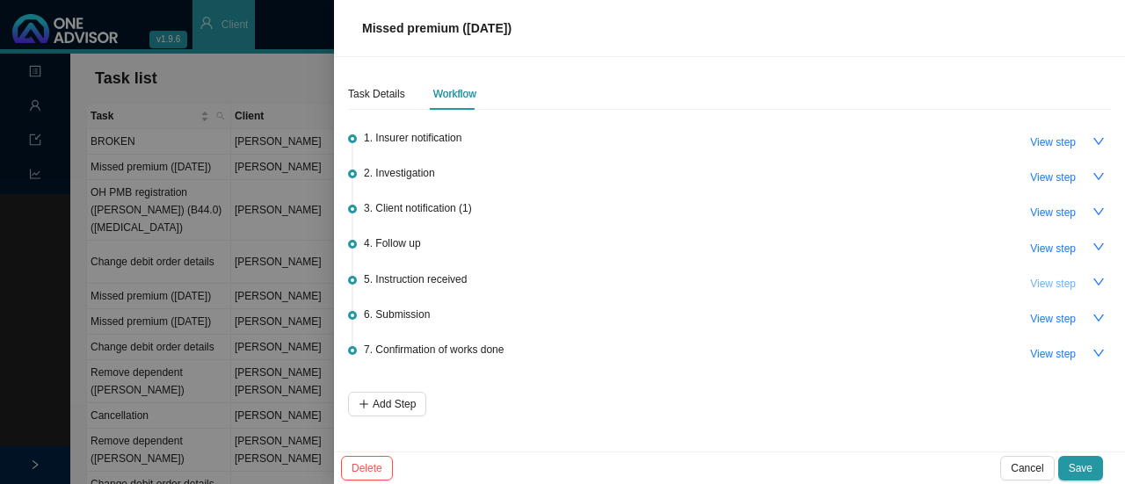
click at [1063, 275] on span "View step" at bounding box center [1053, 284] width 46 height 18
type input "Instruction received"
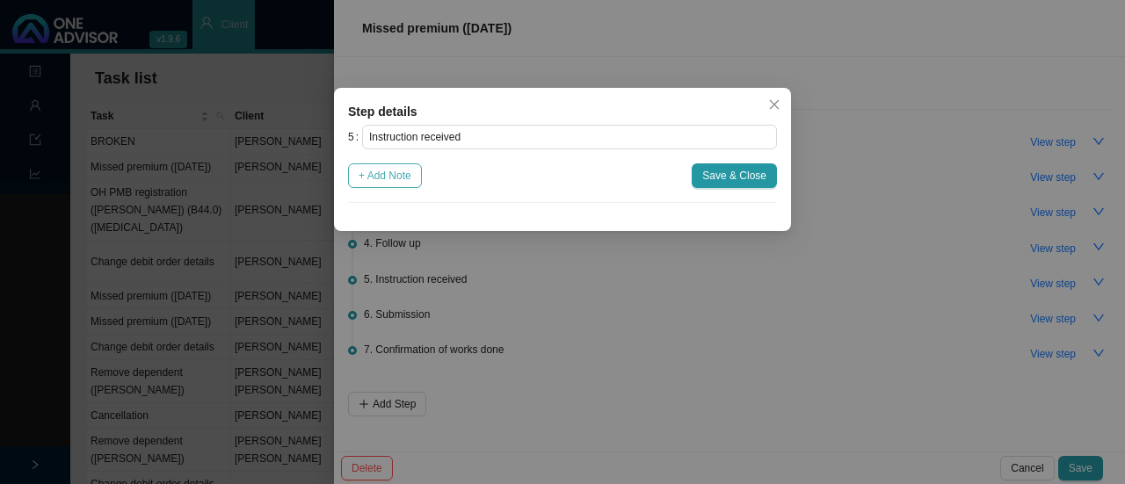
click at [380, 175] on span "+ Add Note" at bounding box center [385, 176] width 53 height 18
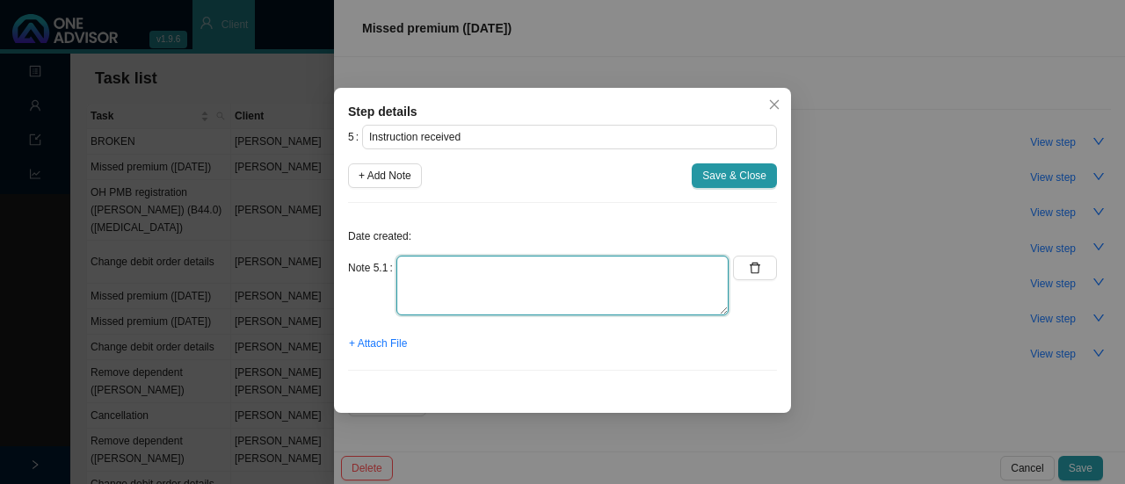
click at [432, 284] on textarea at bounding box center [562, 286] width 332 height 60
type textarea "n"
type textarea "N/A debit order will go off as normal next month"
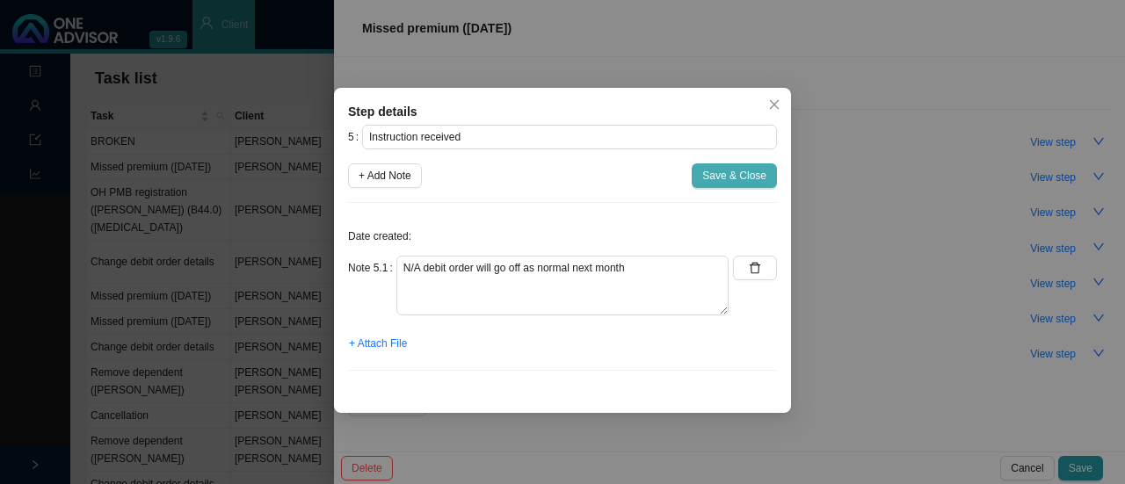
click at [758, 178] on span "Save & Close" at bounding box center [734, 176] width 64 height 18
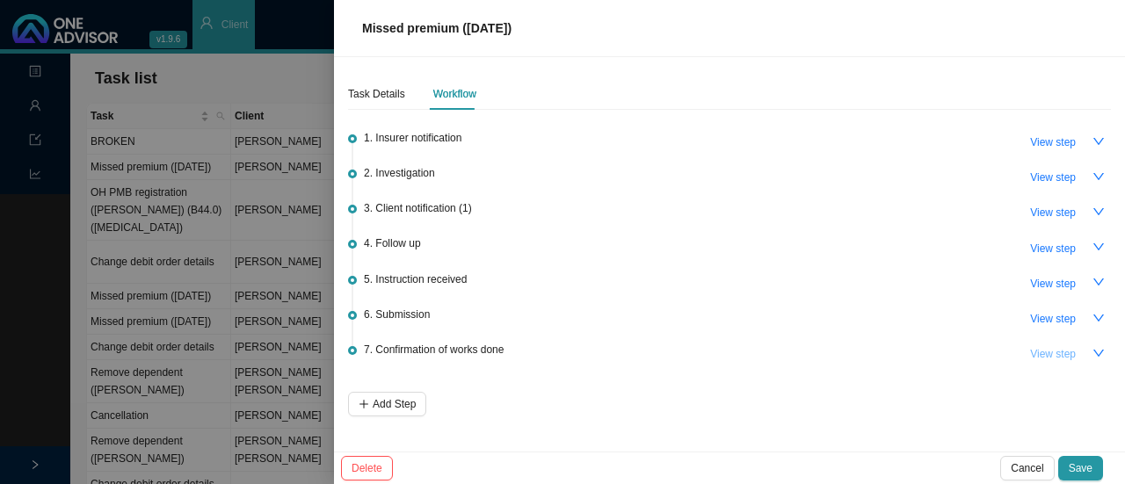
click at [1069, 351] on span "View step" at bounding box center [1053, 354] width 46 height 18
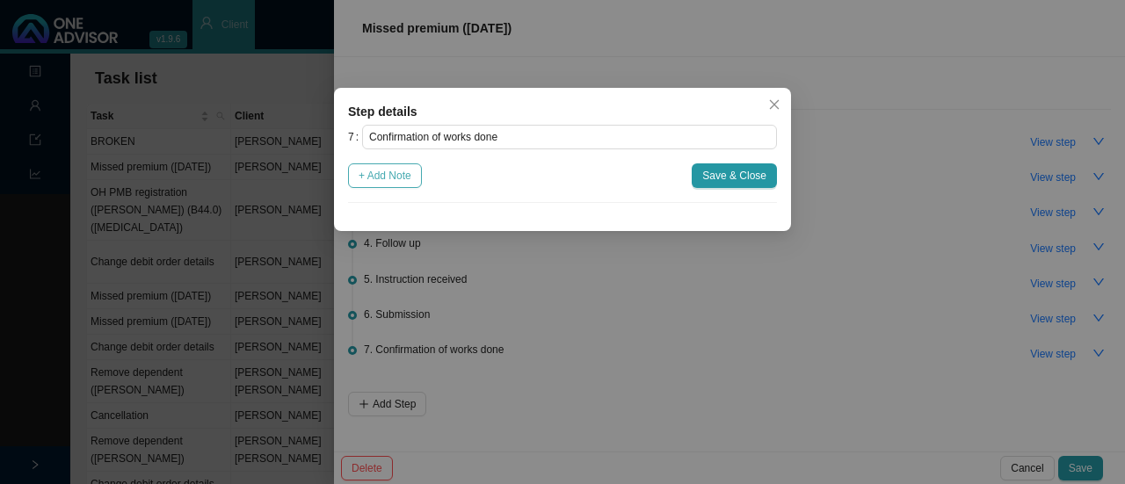
click at [391, 170] on span "+ Add Note" at bounding box center [385, 176] width 53 height 18
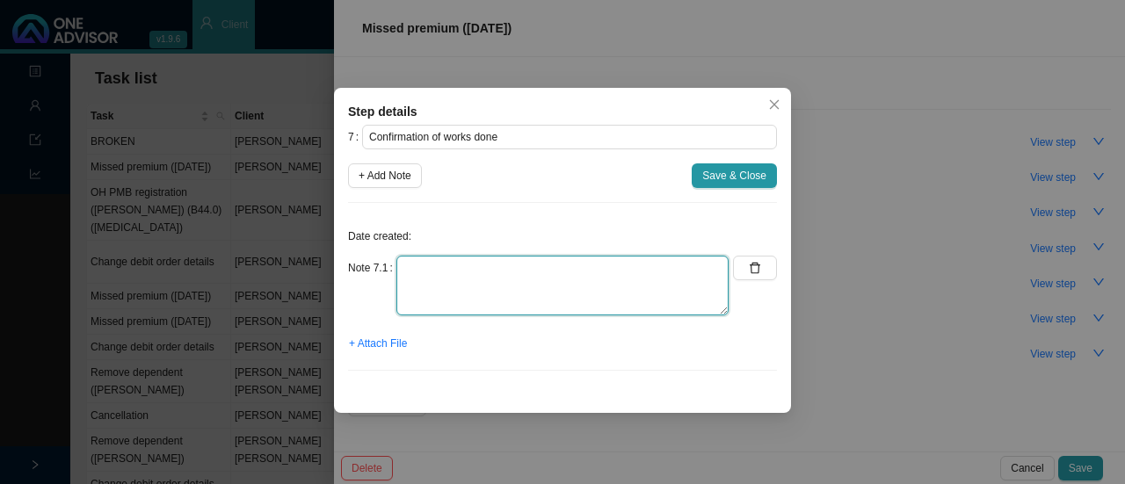
click at [466, 282] on textarea at bounding box center [562, 286] width 332 height 60
type textarea "Informed client - debit order will go off as normal next month."
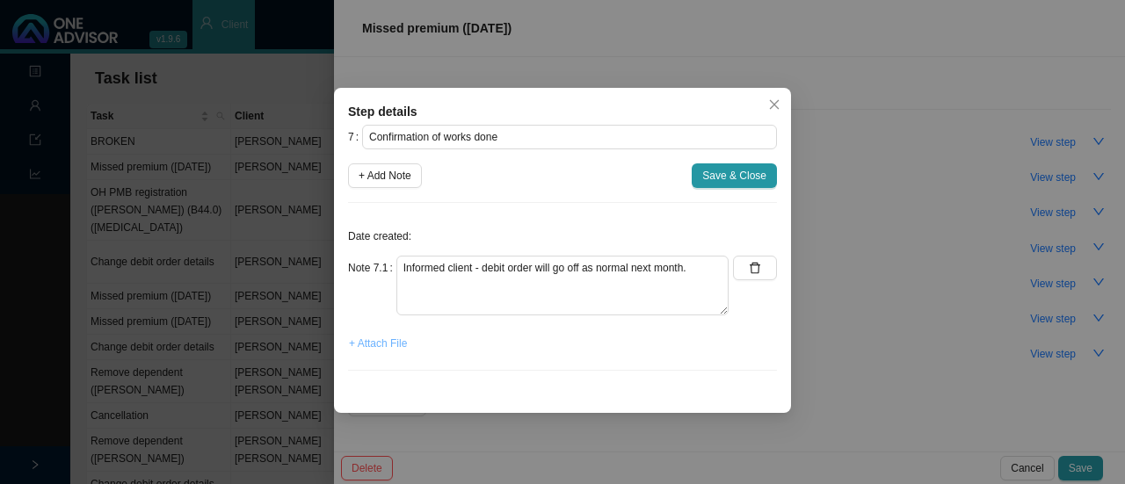
click at [380, 342] on span "+ Attach File" at bounding box center [378, 344] width 58 height 18
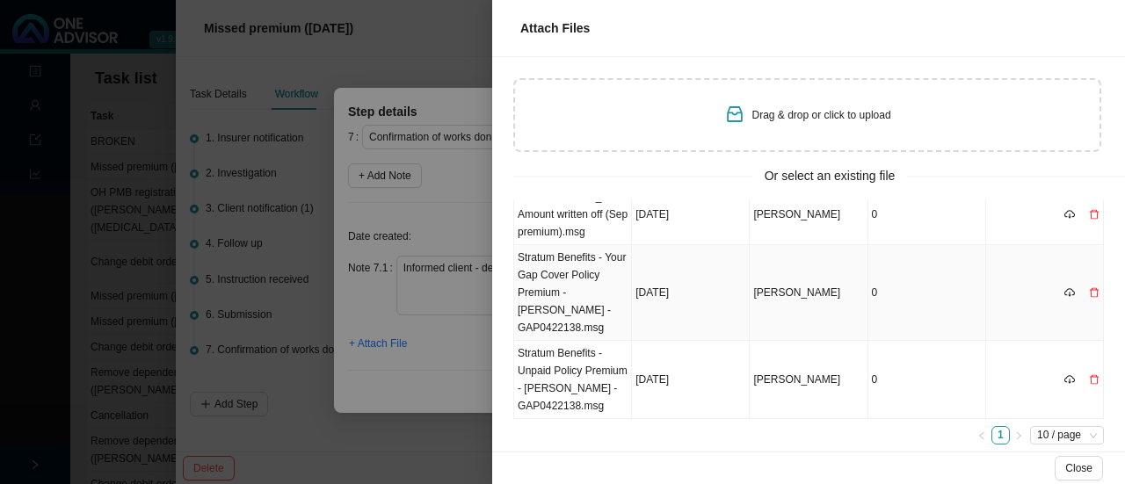
scroll to position [33, 0]
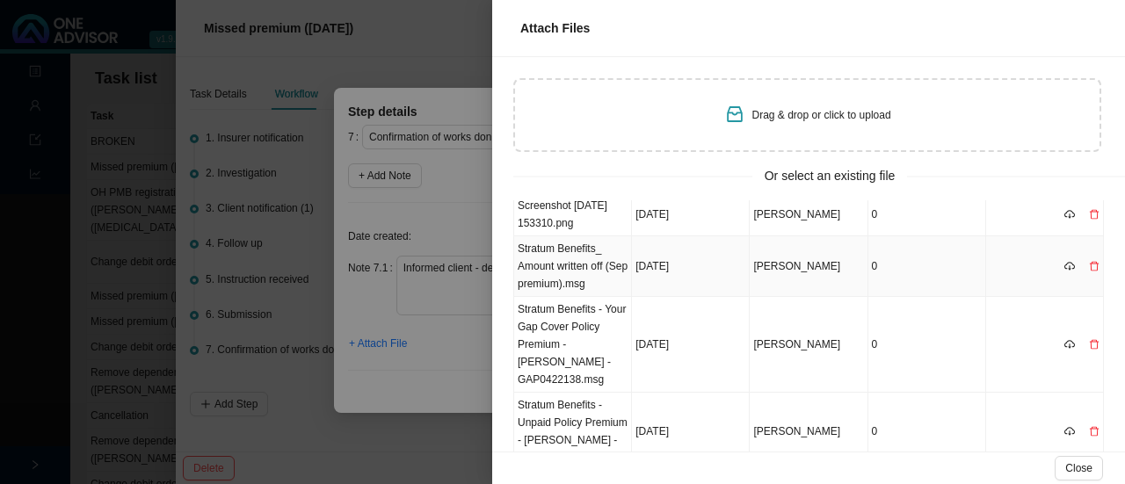
click at [568, 272] on td "Stratum Benefits_ Amount written off (Sep premium).msg" at bounding box center [573, 266] width 118 height 61
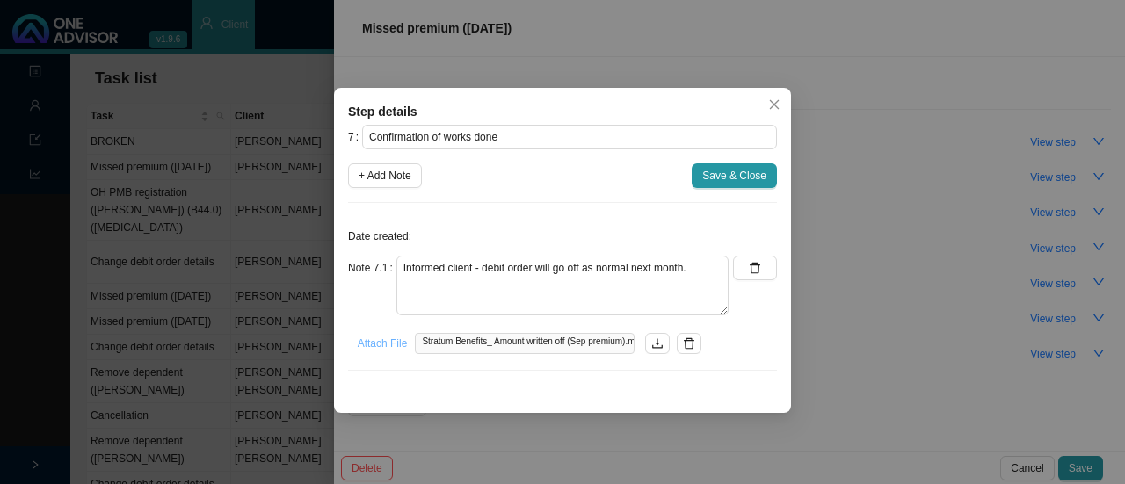
click at [380, 344] on span "+ Attach File" at bounding box center [378, 344] width 58 height 18
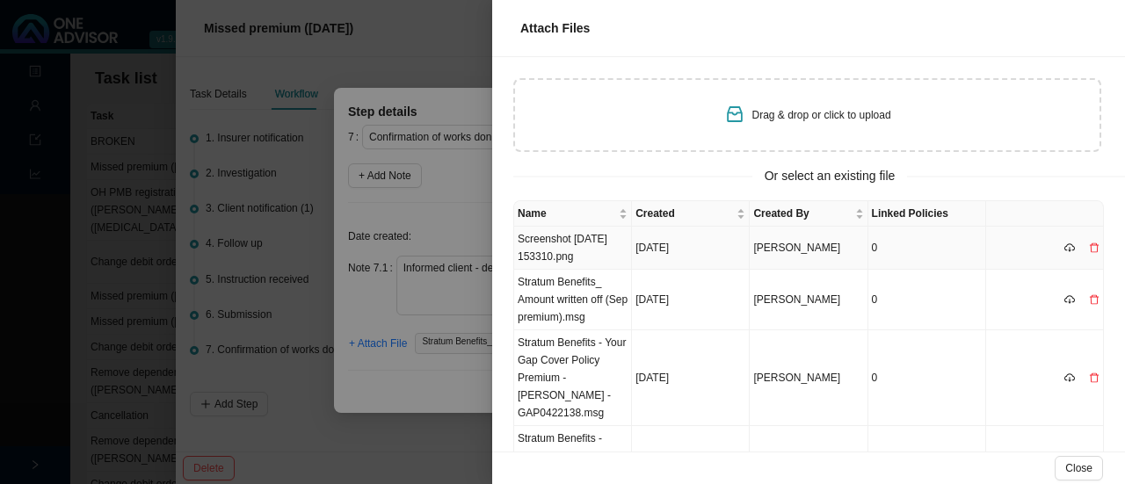
click at [575, 248] on td "Screenshot [DATE] 153310.png" at bounding box center [573, 248] width 118 height 43
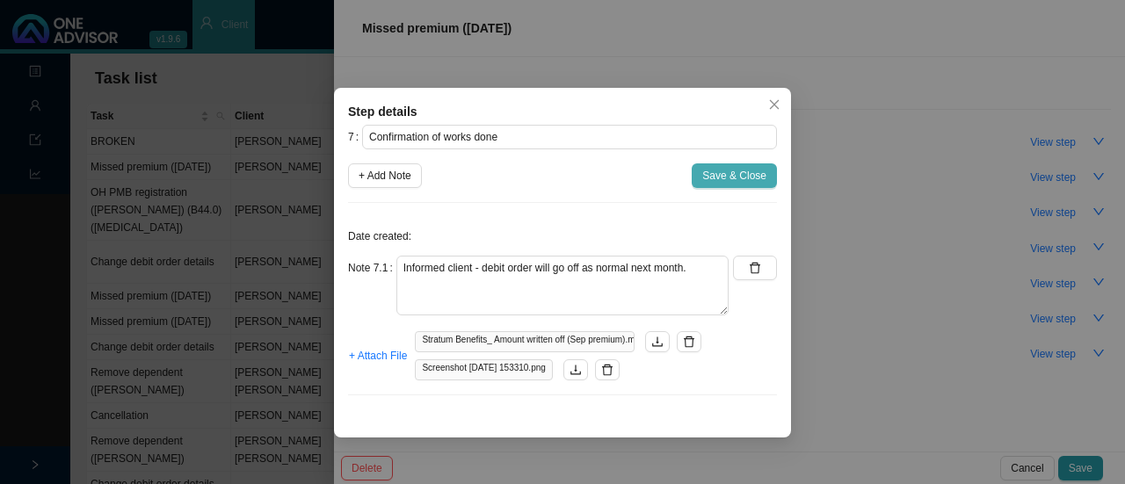
click at [722, 180] on span "Save & Close" at bounding box center [734, 176] width 64 height 18
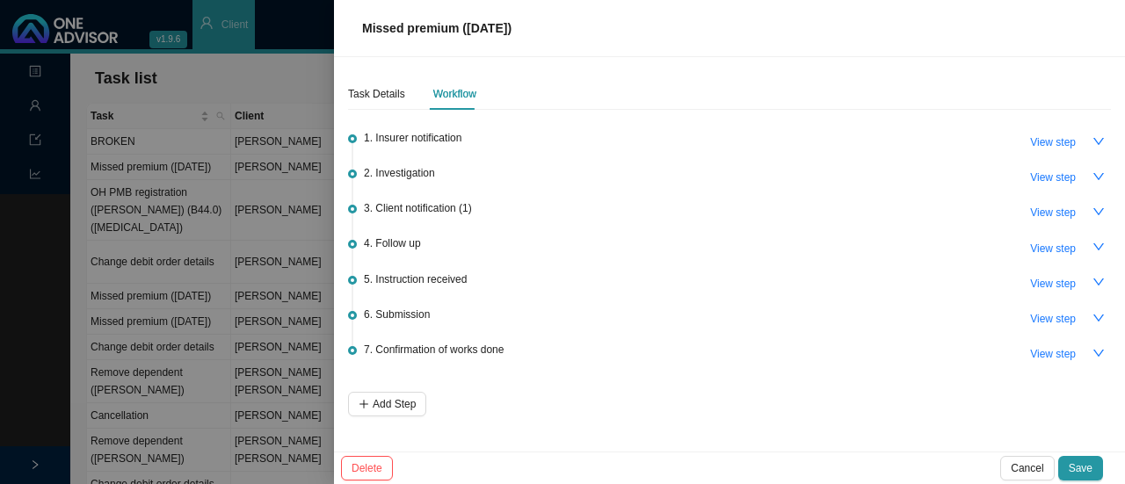
click at [403, 89] on div "Task Details Workflow" at bounding box center [412, 94] width 128 height 32
click at [381, 91] on div "Task Details" at bounding box center [376, 94] width 57 height 18
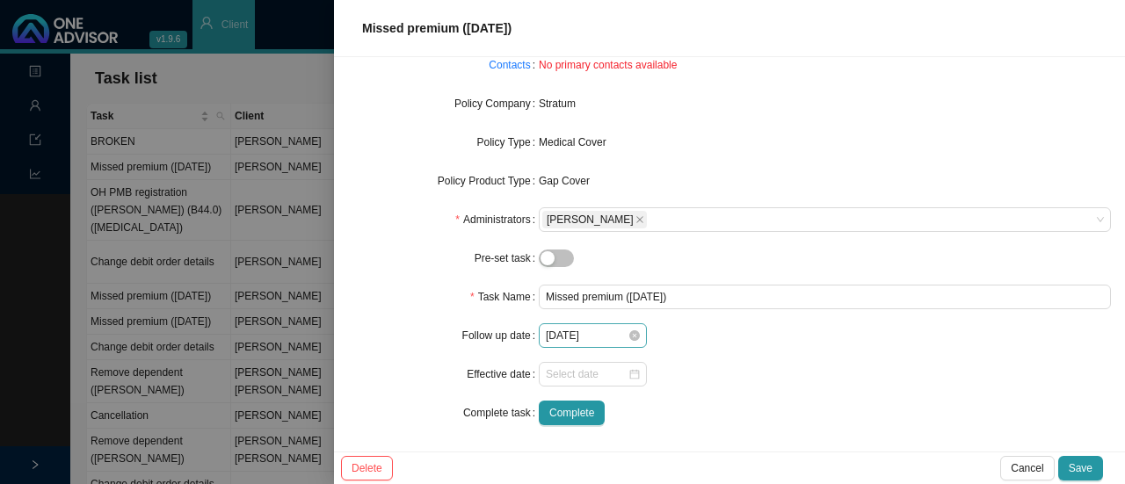
scroll to position [181, 0]
click at [626, 372] on div at bounding box center [593, 374] width 94 height 18
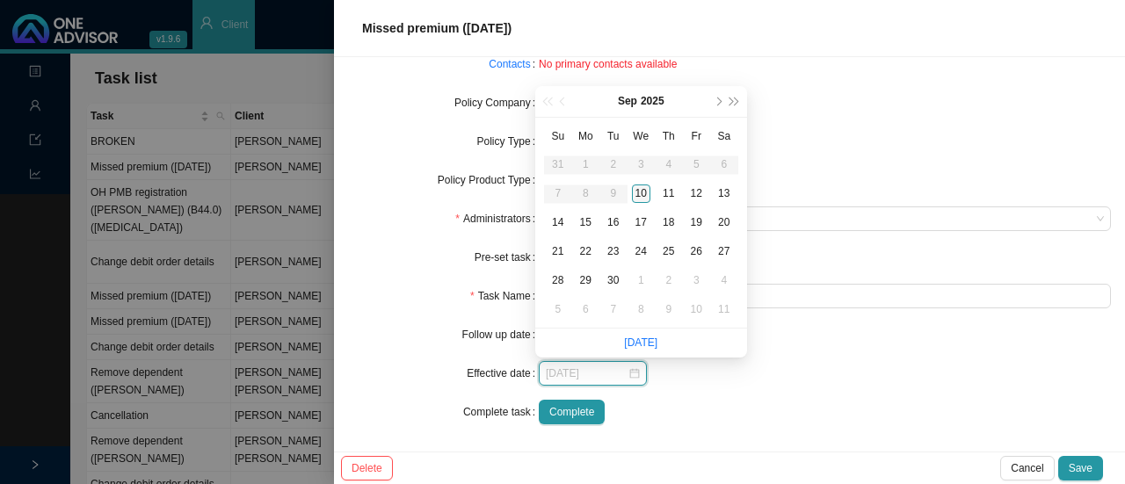
type input "[DATE]"
click at [642, 194] on div "10" at bounding box center [641, 194] width 18 height 18
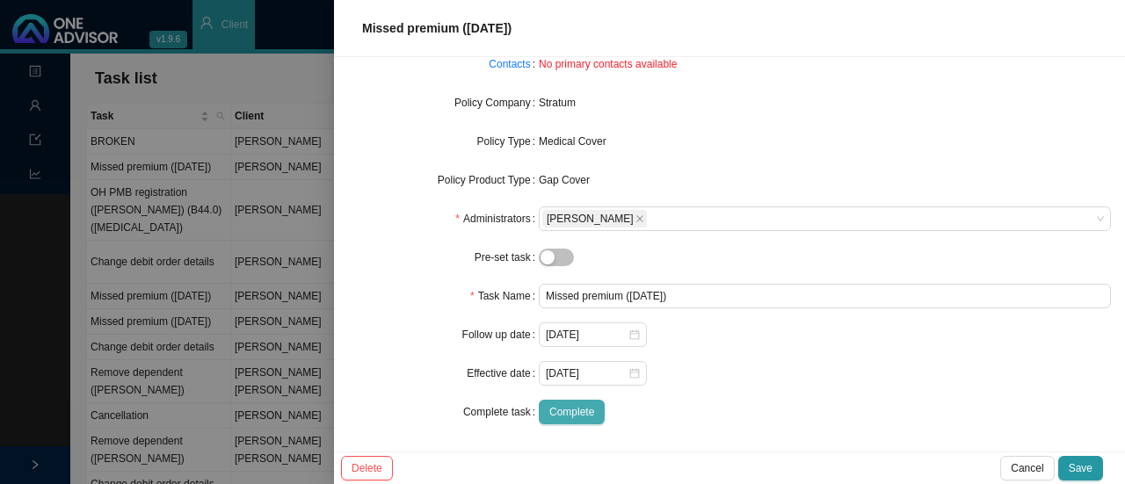
click at [565, 409] on span "Complete" at bounding box center [571, 412] width 45 height 18
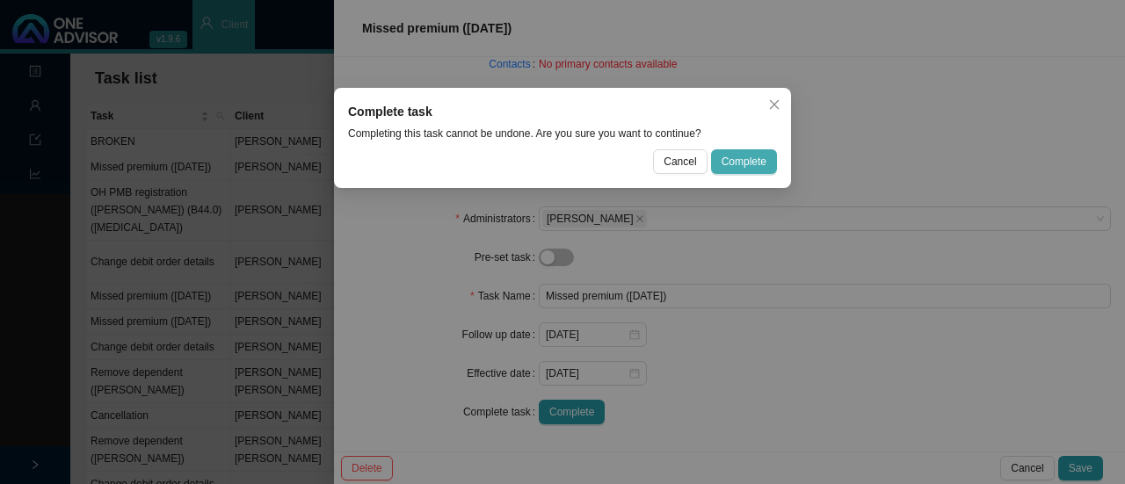
click at [724, 158] on span "Complete" at bounding box center [744, 162] width 45 height 18
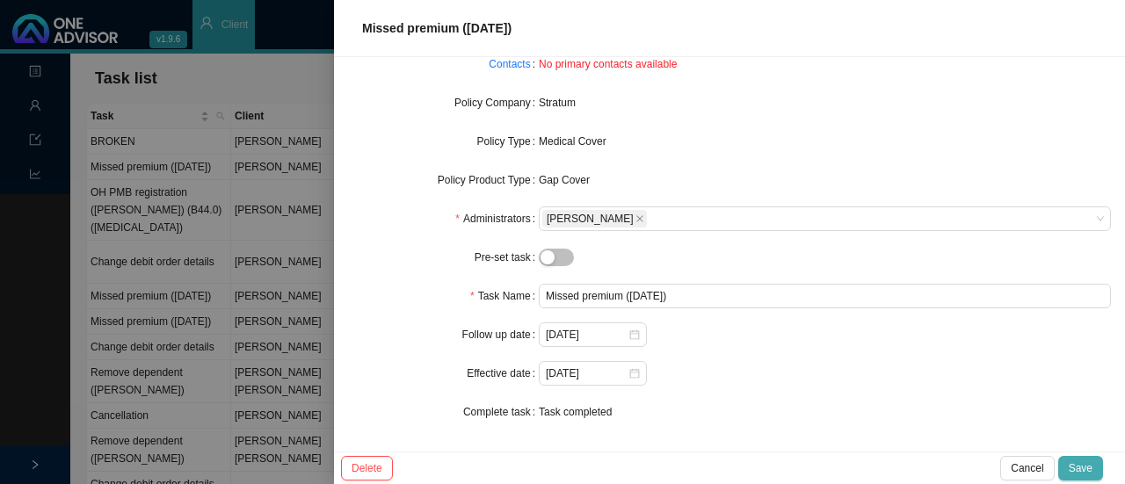
click at [1080, 465] on span "Save" at bounding box center [1081, 469] width 24 height 18
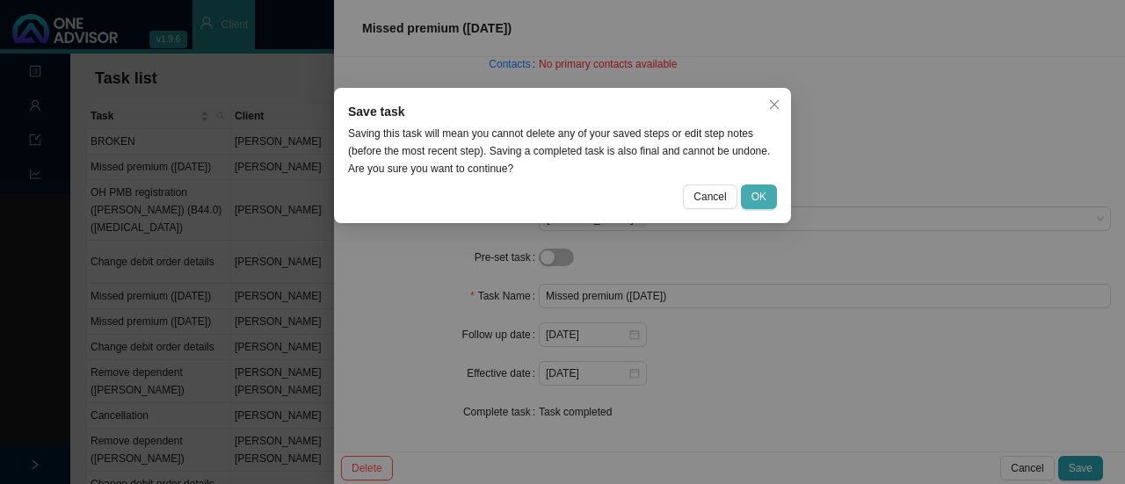
click at [752, 191] on span "OK" at bounding box center [758, 197] width 15 height 18
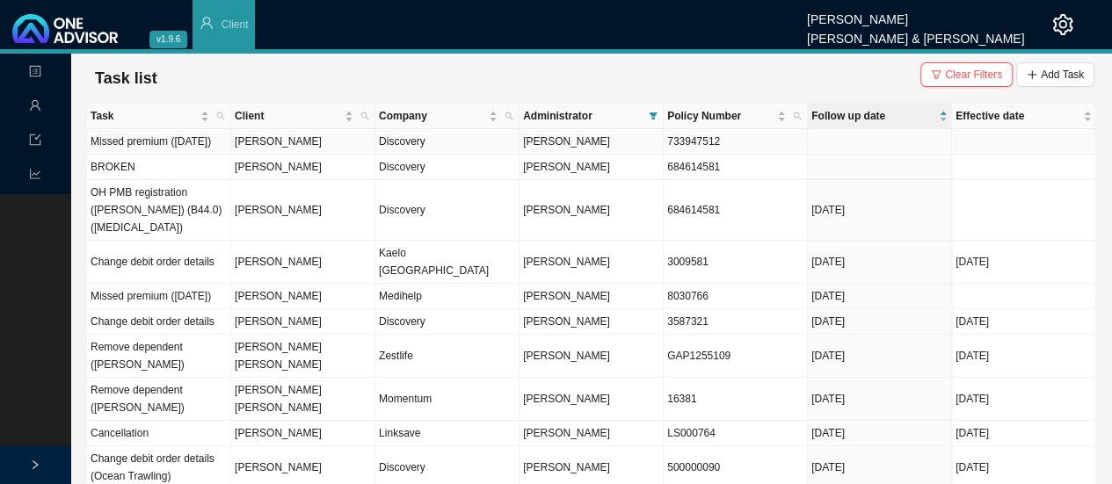
click at [243, 149] on td "[PERSON_NAME]" at bounding box center [303, 141] width 144 height 25
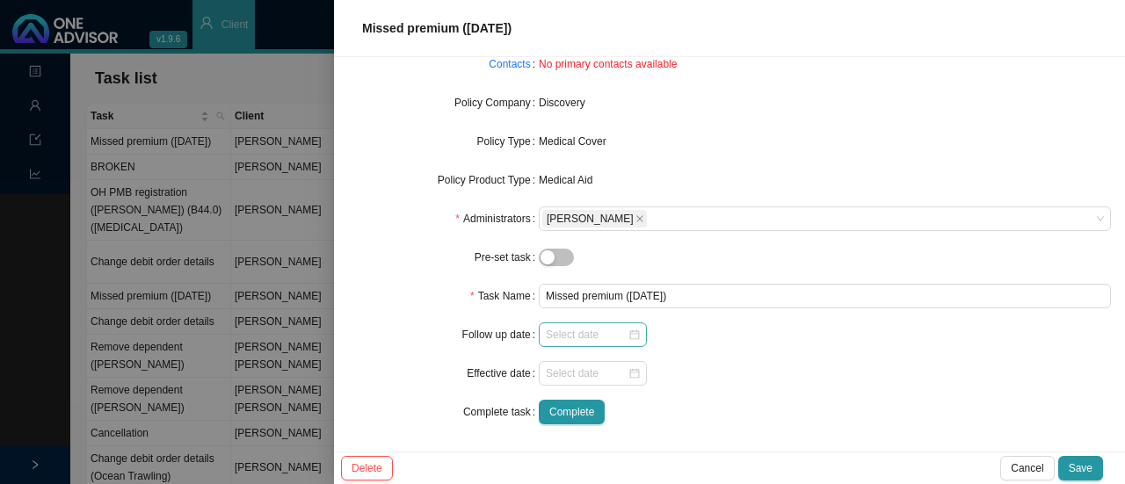
click at [624, 338] on div at bounding box center [593, 335] width 94 height 18
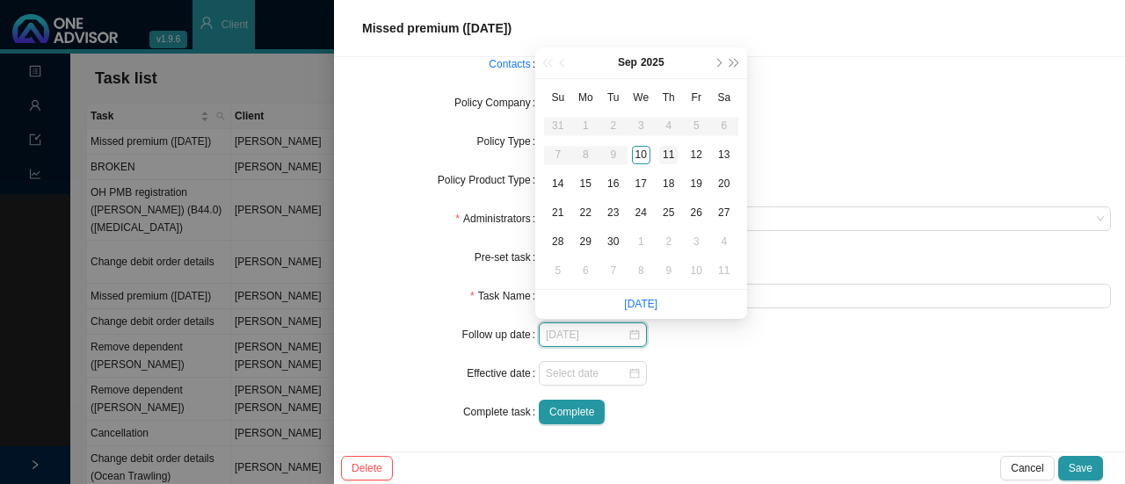
type input "[DATE]"
click at [667, 153] on div "11" at bounding box center [668, 155] width 18 height 18
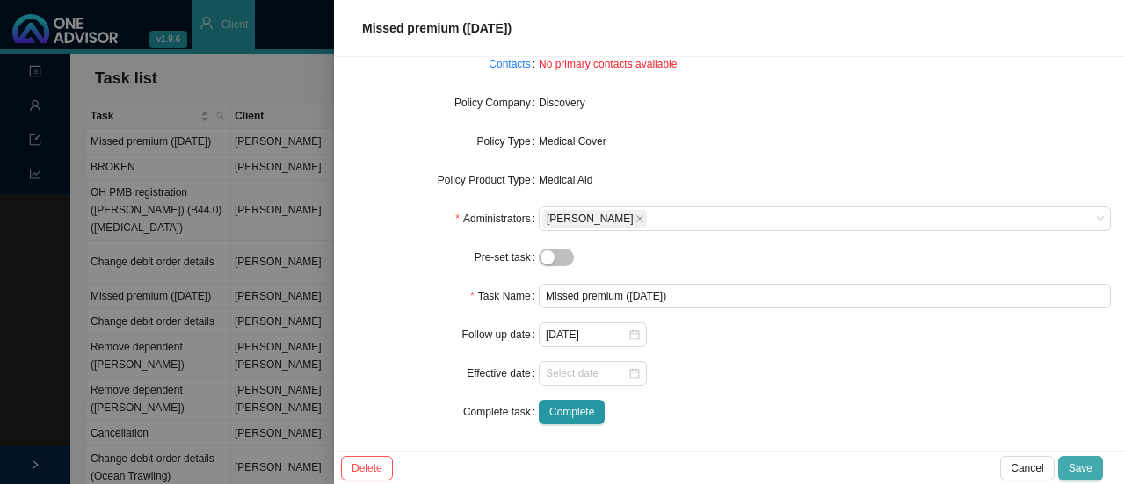
click at [1088, 468] on span "Save" at bounding box center [1081, 469] width 24 height 18
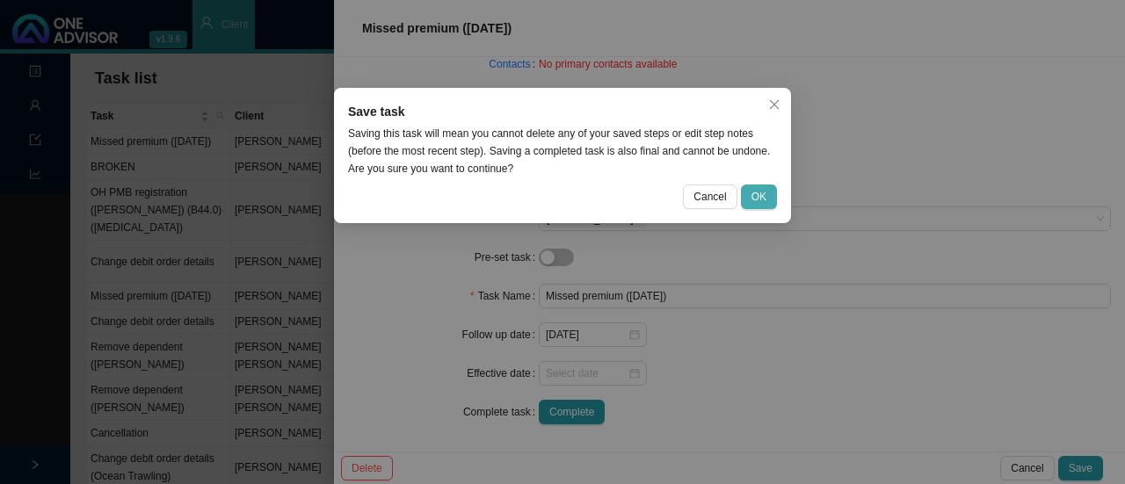
click at [757, 189] on span "OK" at bounding box center [758, 197] width 15 height 18
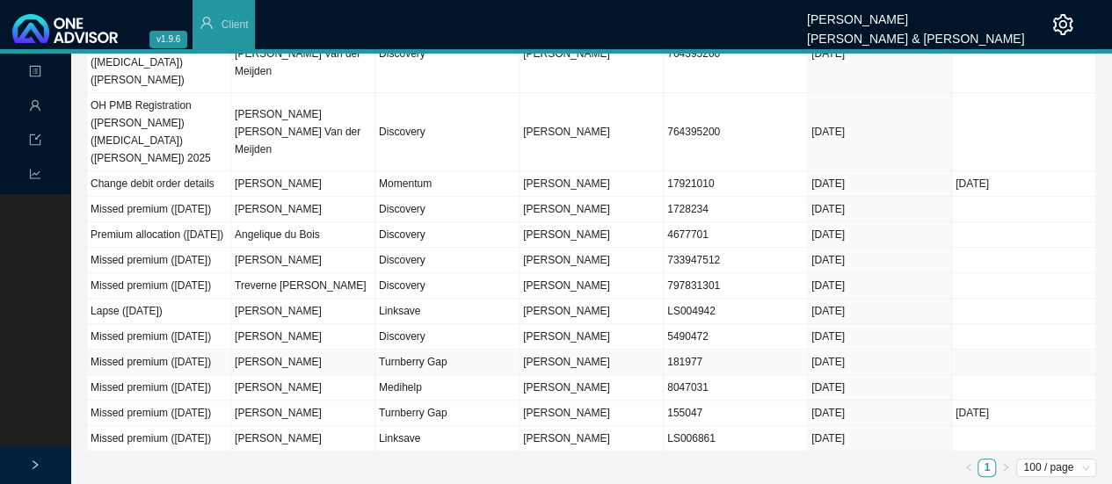
scroll to position [185, 0]
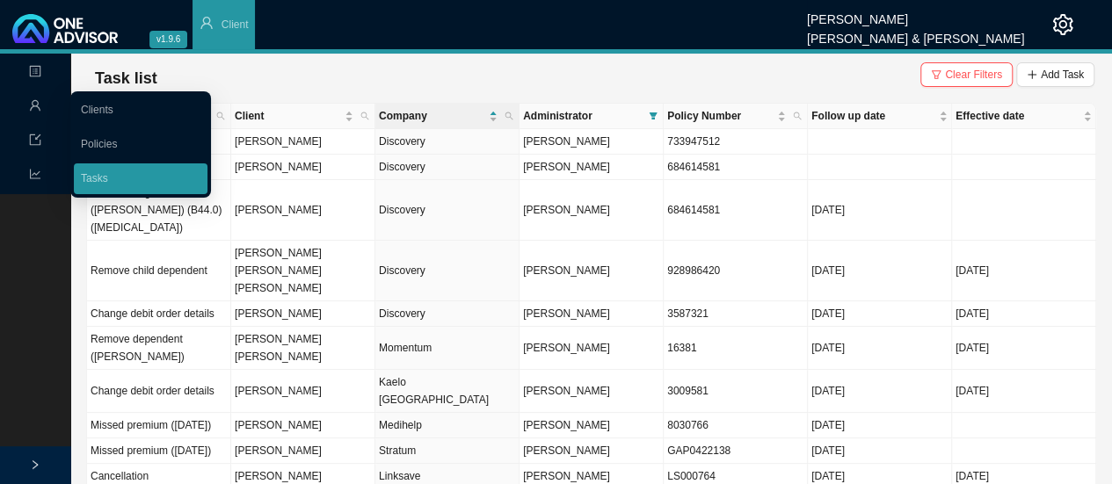
click at [30, 108] on icon "user" at bounding box center [35, 105] width 12 height 12
click at [94, 108] on link "Clients" at bounding box center [97, 110] width 33 height 12
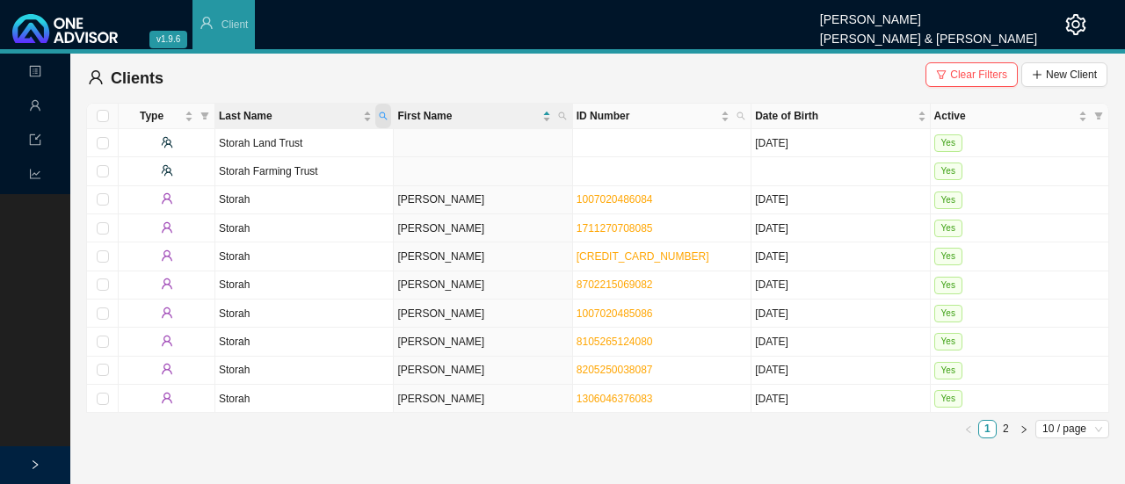
click at [387, 121] on span "Last Name" at bounding box center [383, 116] width 16 height 25
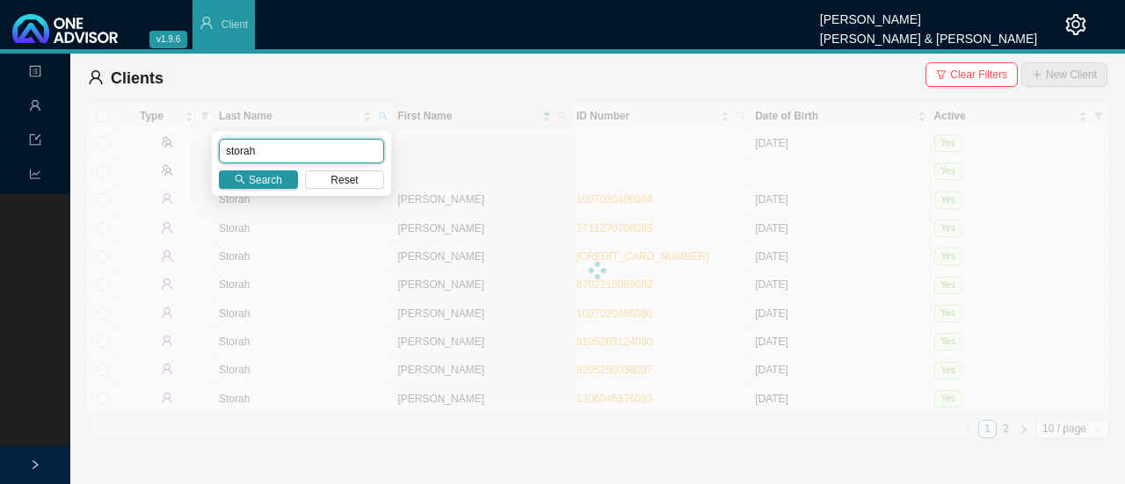
click at [264, 153] on input "storah" at bounding box center [301, 151] width 165 height 25
drag, startPoint x: 226, startPoint y: 146, endPoint x: 200, endPoint y: 144, distance: 25.5
click at [200, 145] on body "v1.9.6 Sarah-Lee Clements Smith & Bormann Client Landing Management Data Report…" at bounding box center [562, 242] width 1125 height 484
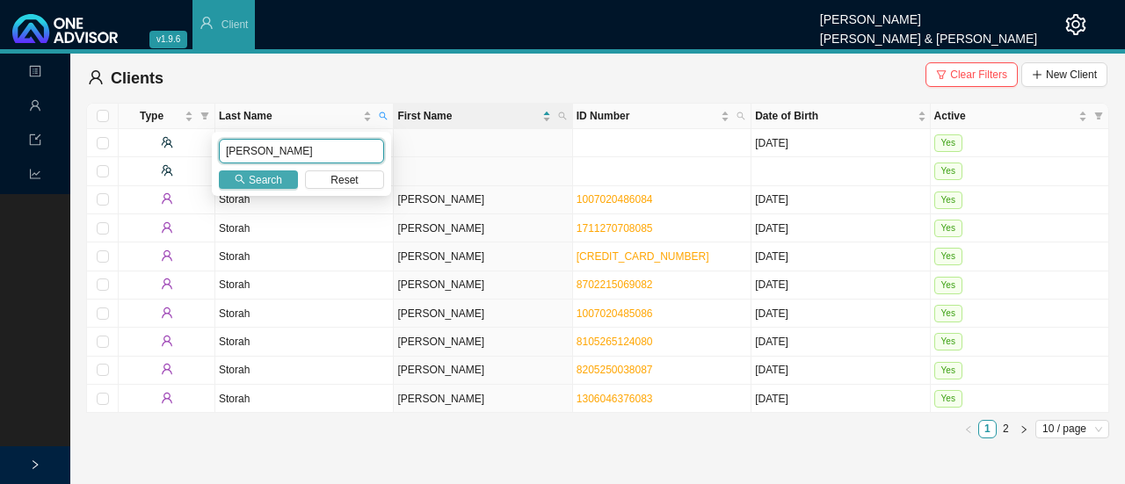
type input "garcia"
click at [264, 178] on span "Search" at bounding box center [265, 180] width 33 height 18
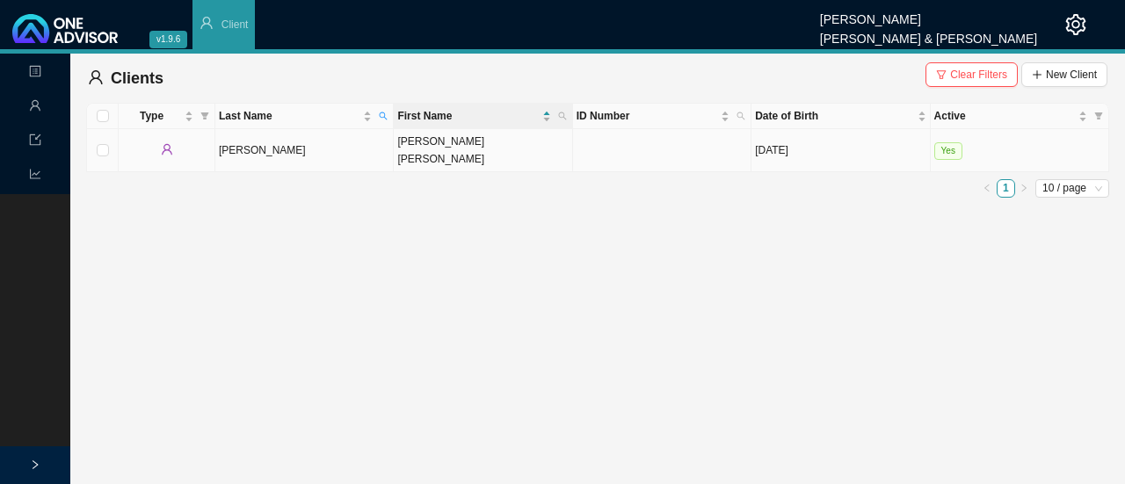
click at [470, 147] on td "Brigitte Johanna" at bounding box center [483, 150] width 178 height 43
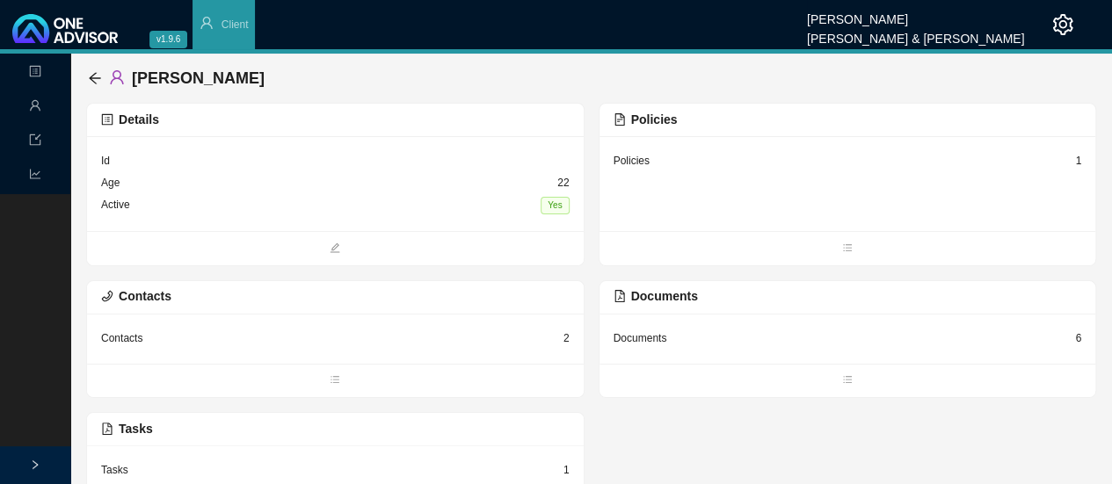
click at [130, 333] on div "Contacts" at bounding box center [121, 339] width 41 height 18
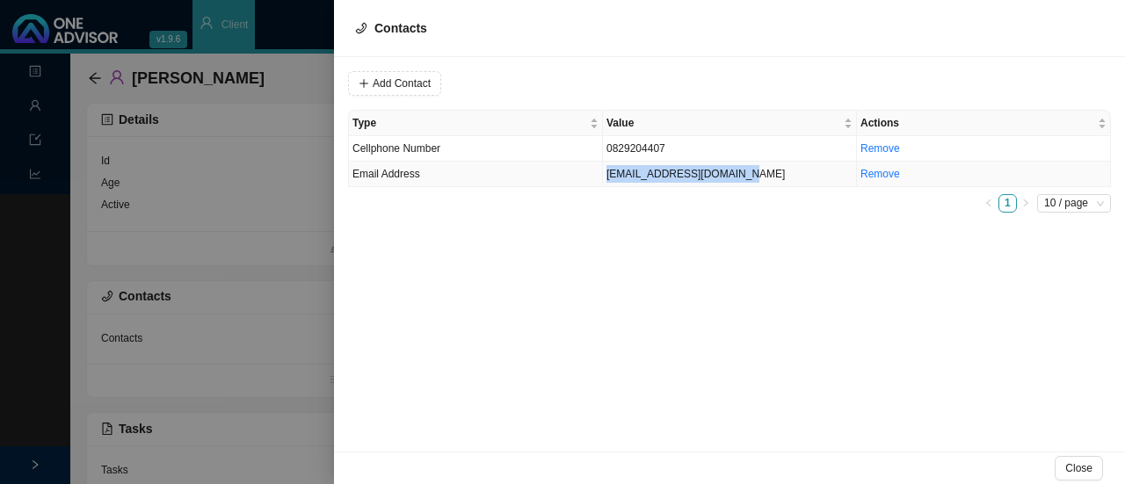
drag, startPoint x: 693, startPoint y: 176, endPoint x: 597, endPoint y: 176, distance: 96.7
click at [597, 176] on tr "Email Address vanniekerkmark@gmail.com Remove" at bounding box center [730, 174] width 762 height 25
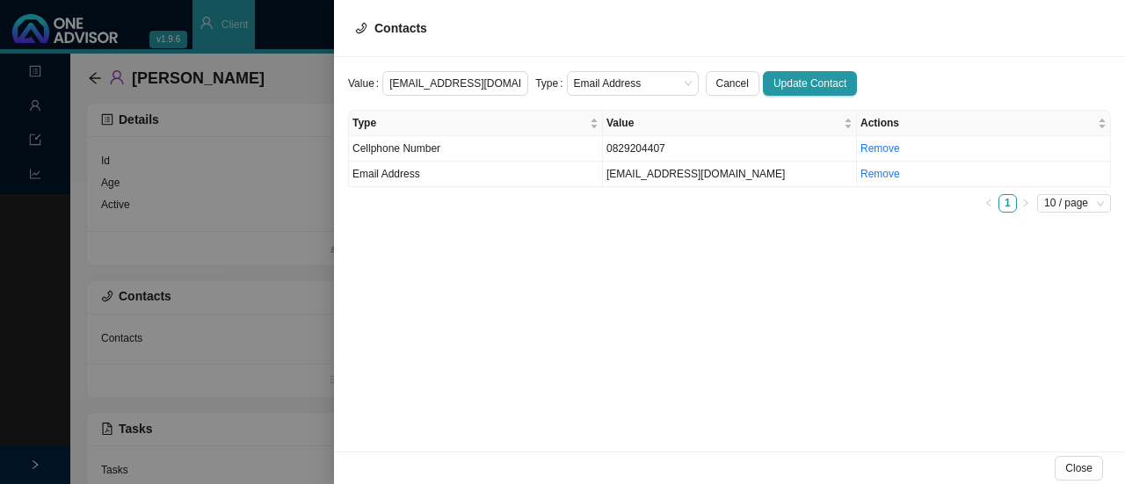
drag, startPoint x: 506, startPoint y: 75, endPoint x: 250, endPoint y: 66, distance: 255.9
click at [250, 66] on div "Contacts Value vanniekerkmark@gmail.com Type Email Address Cancel Update Contac…" at bounding box center [562, 242] width 1125 height 484
click at [439, 88] on input "[EMAIL_ADDRESS][DOMAIN_NAME]" at bounding box center [455, 83] width 146 height 25
click at [390, 80] on input "[EMAIL_ADDRESS][DOMAIN_NAME]" at bounding box center [455, 83] width 146 height 25
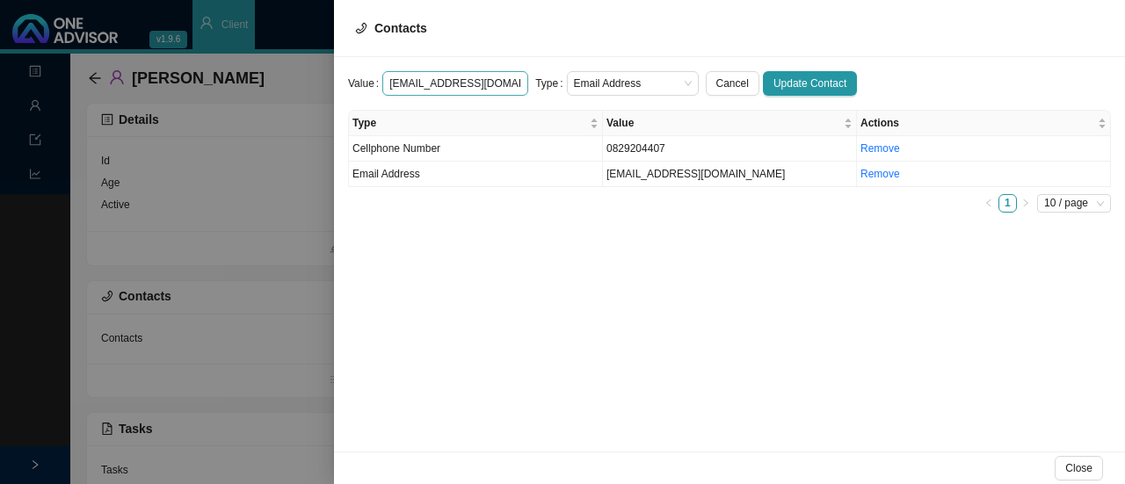
click at [404, 78] on input "[EMAIL_ADDRESS][DOMAIN_NAME]" at bounding box center [455, 83] width 146 height 25
